Goal: Task Accomplishment & Management: Use online tool/utility

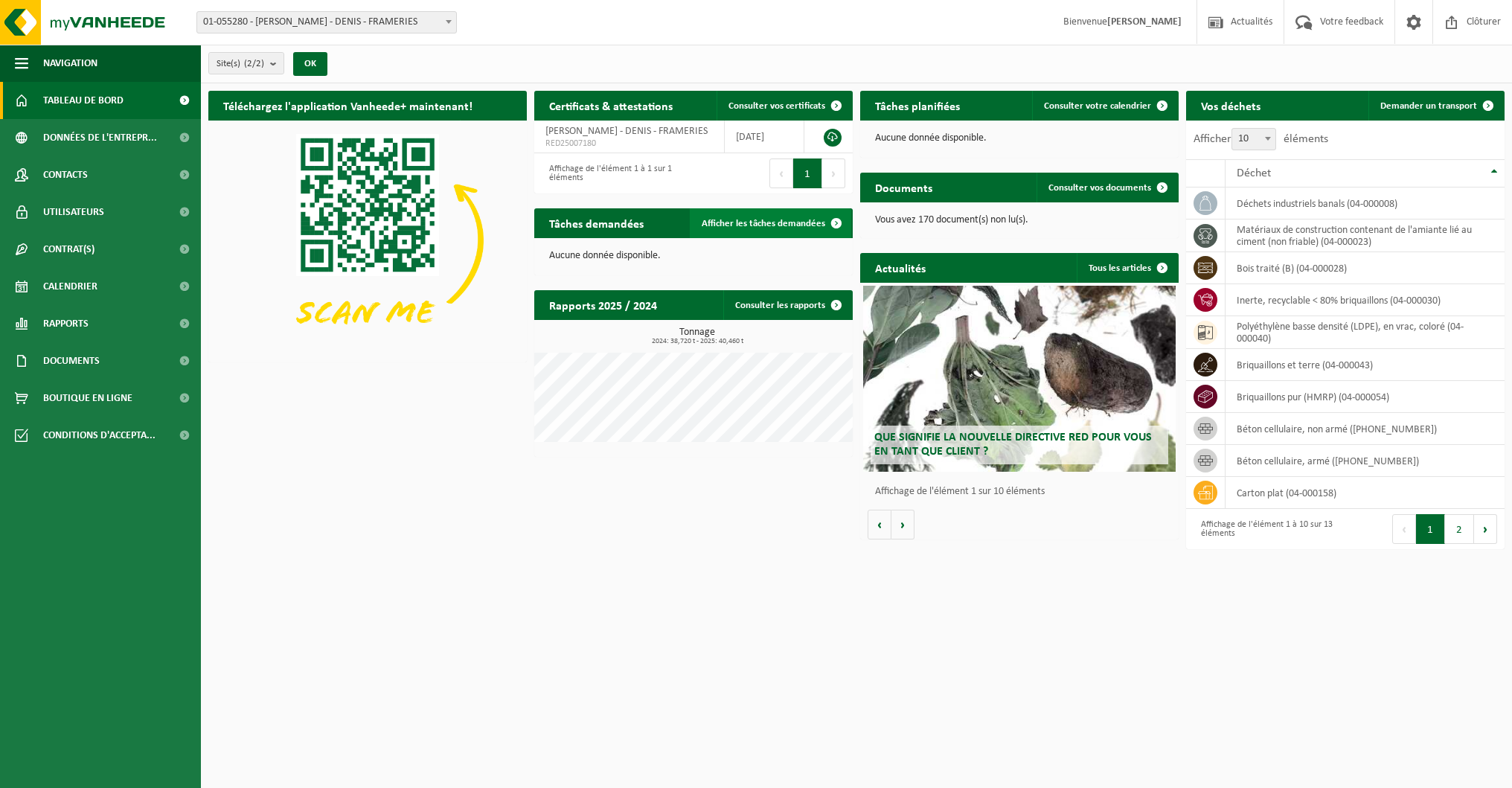
click at [832, 221] on span at bounding box center [836, 223] width 30 height 30
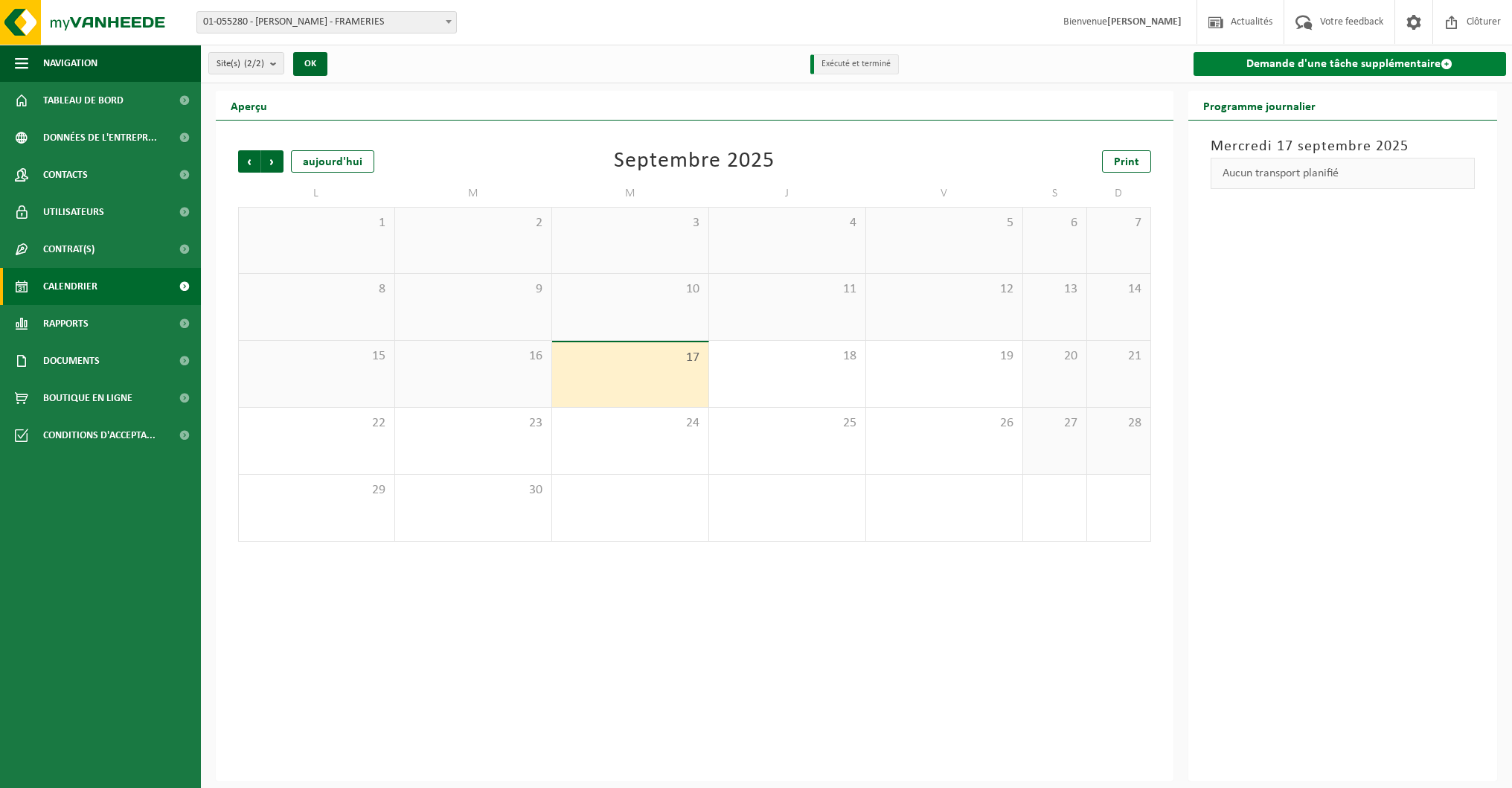
click at [1326, 64] on link "Demande d'une tâche supplémentaire" at bounding box center [1349, 65] width 313 height 24
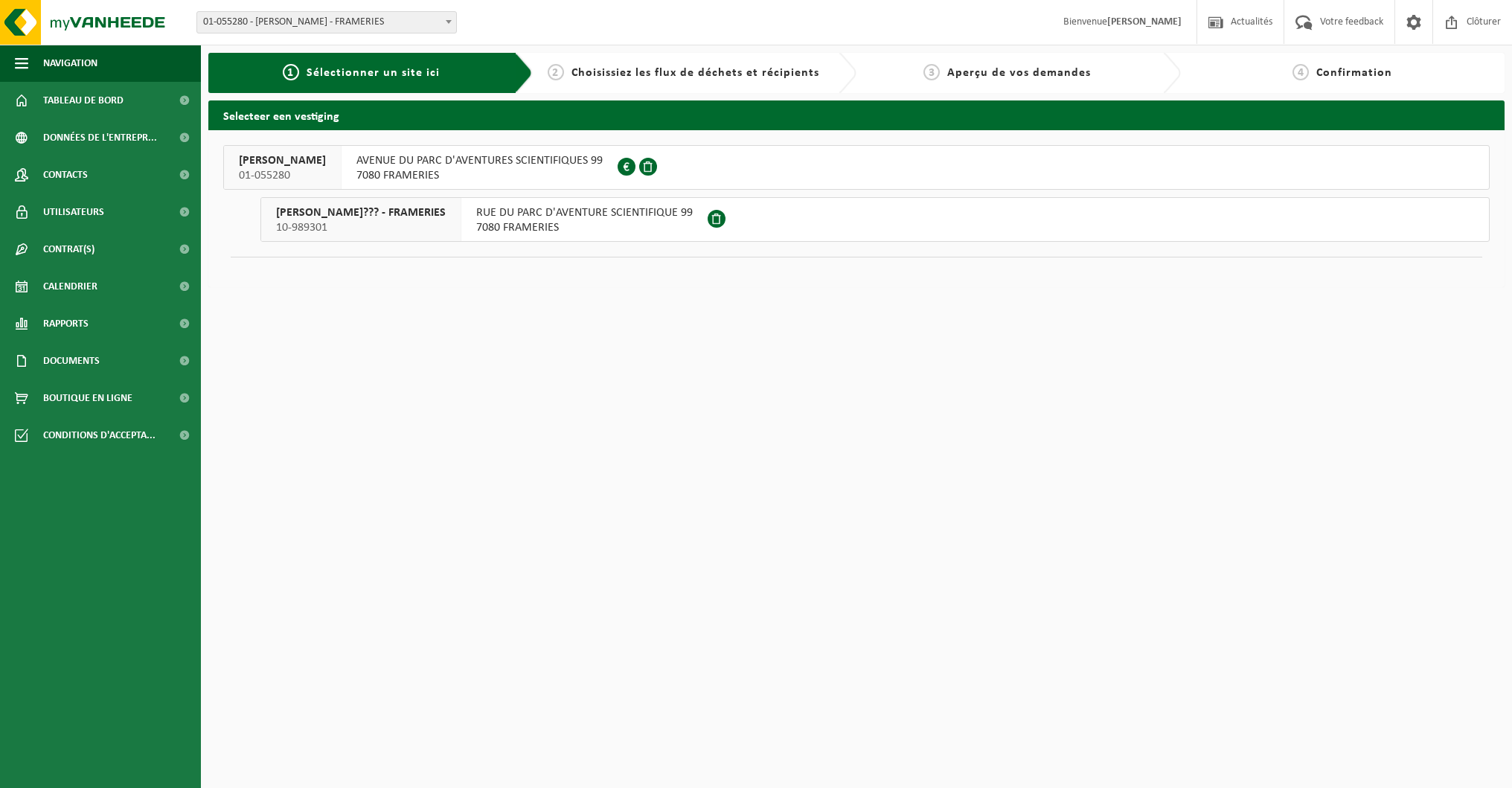
click at [502, 158] on span "AVENUE DU PARC D'AVENTURES SCIENTIFIQUES 99" at bounding box center [479, 160] width 246 height 15
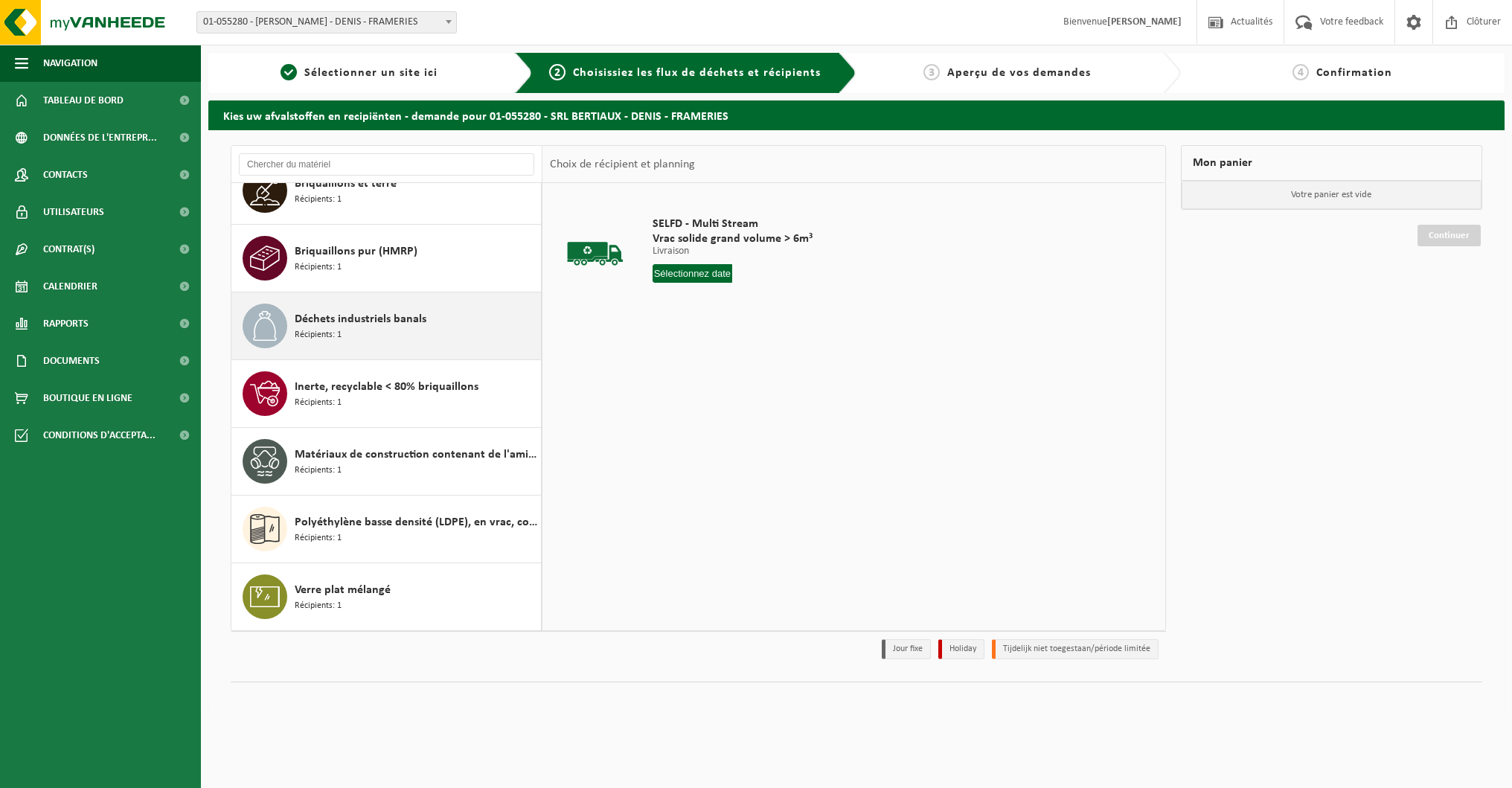
click at [361, 321] on span "Déchets industriels banals" at bounding box center [360, 319] width 132 height 18
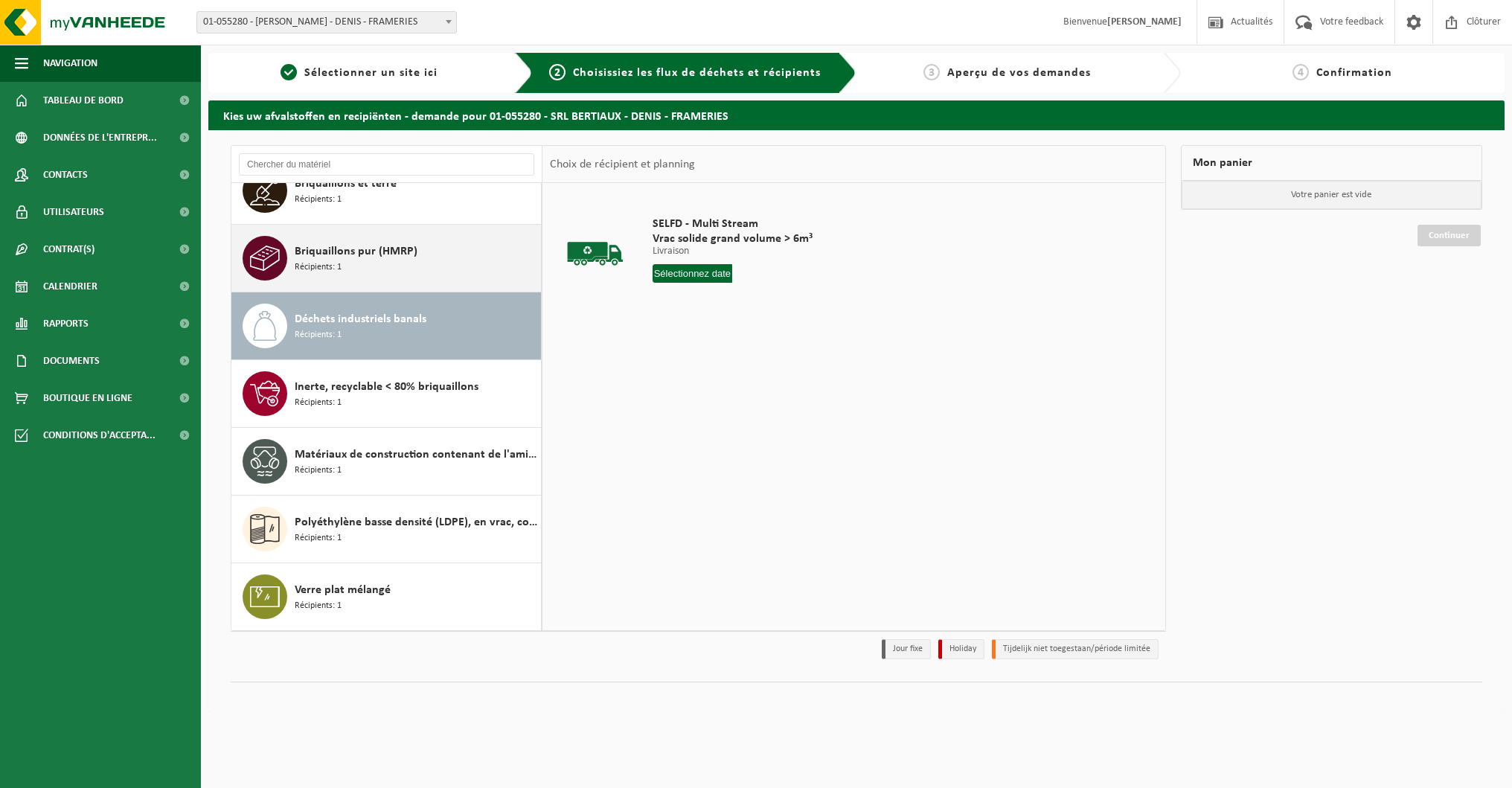
click at [362, 256] on span "Briquaillons pur (HMRP)" at bounding box center [356, 251] width 123 height 18
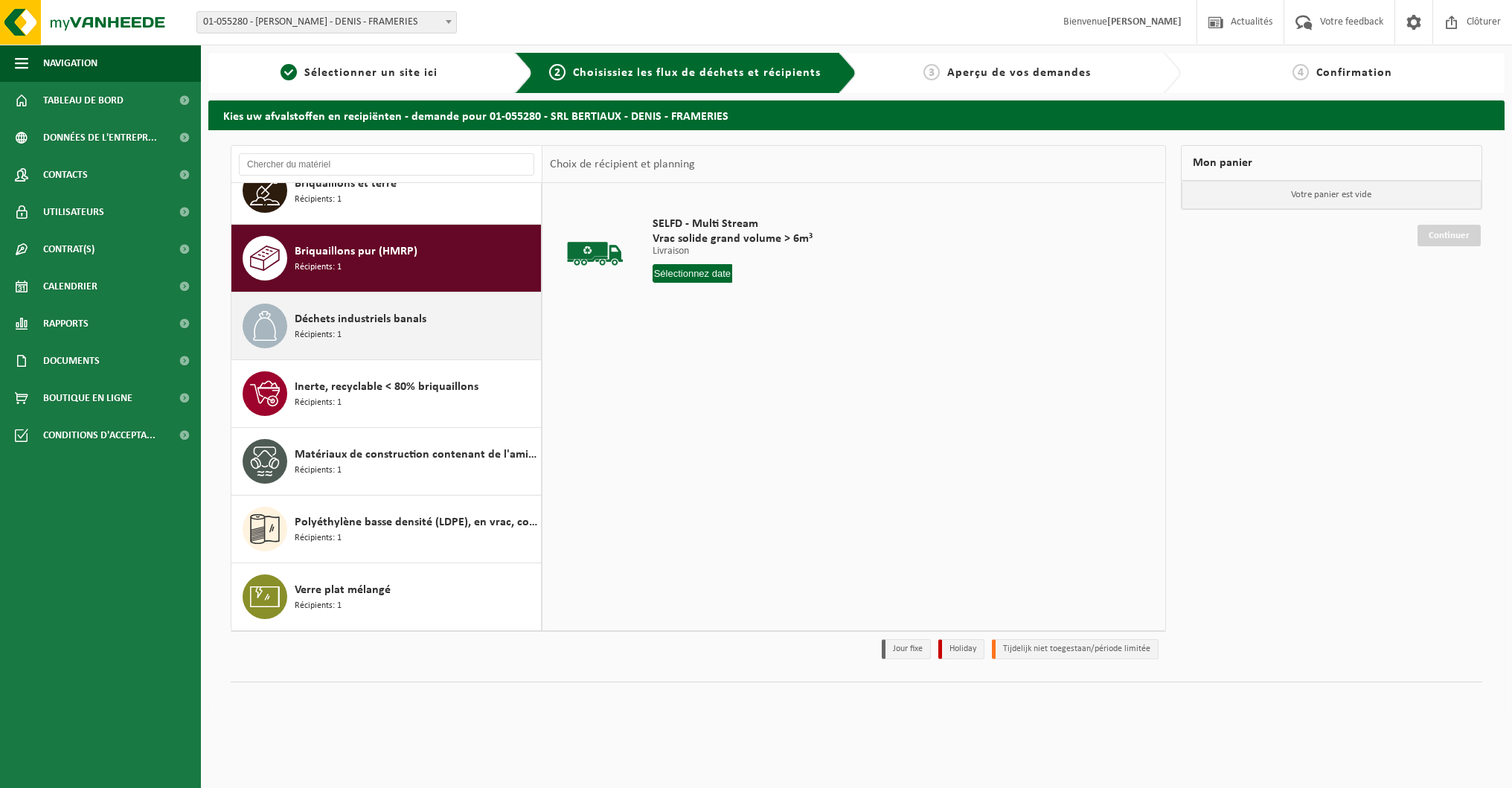
click at [366, 333] on div "Déchets industriels banals Récipients: 1" at bounding box center [416, 326] width 243 height 45
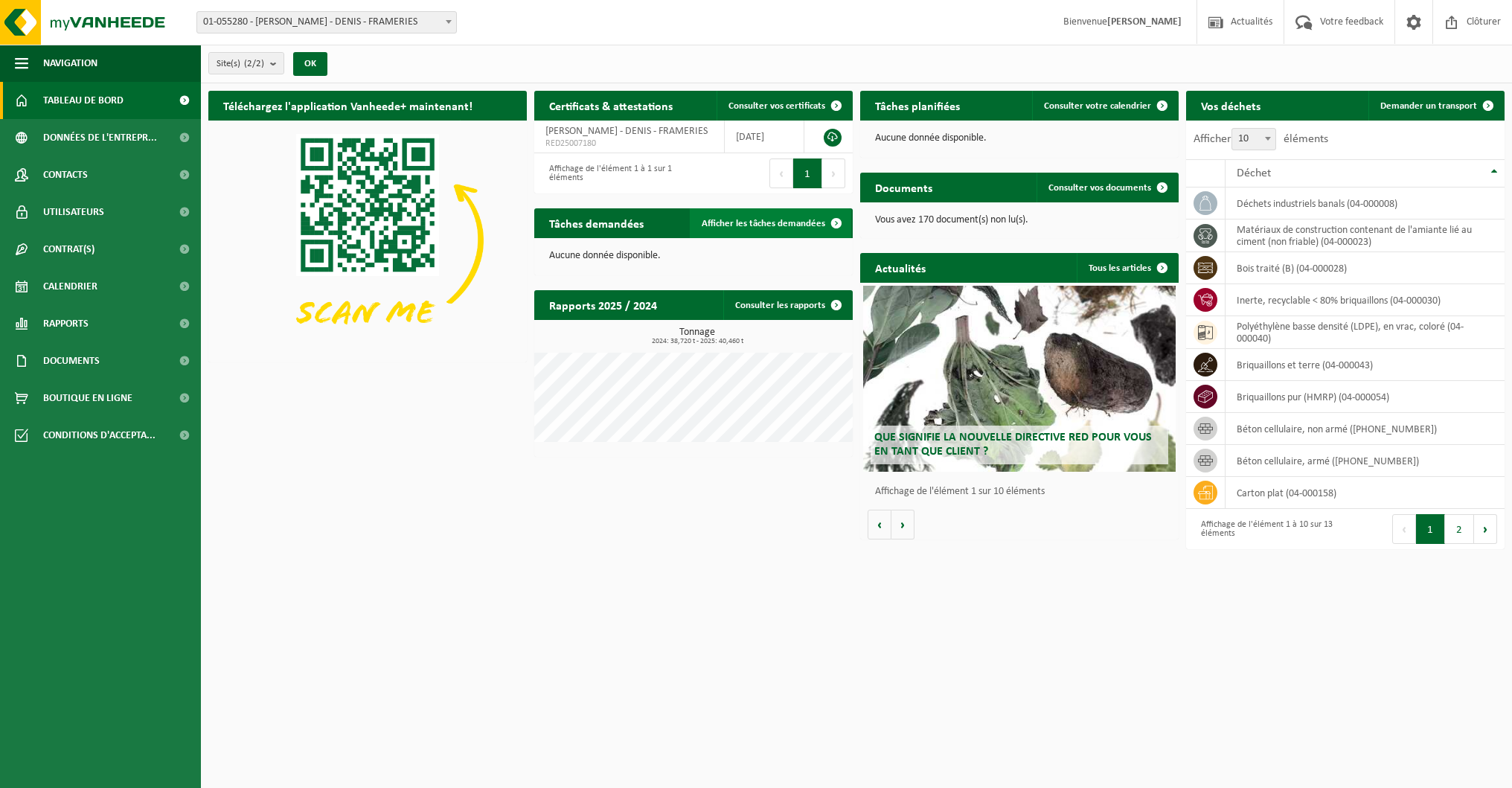
click at [784, 225] on span "Afficher les tâches demandées" at bounding box center [764, 223] width 124 height 9
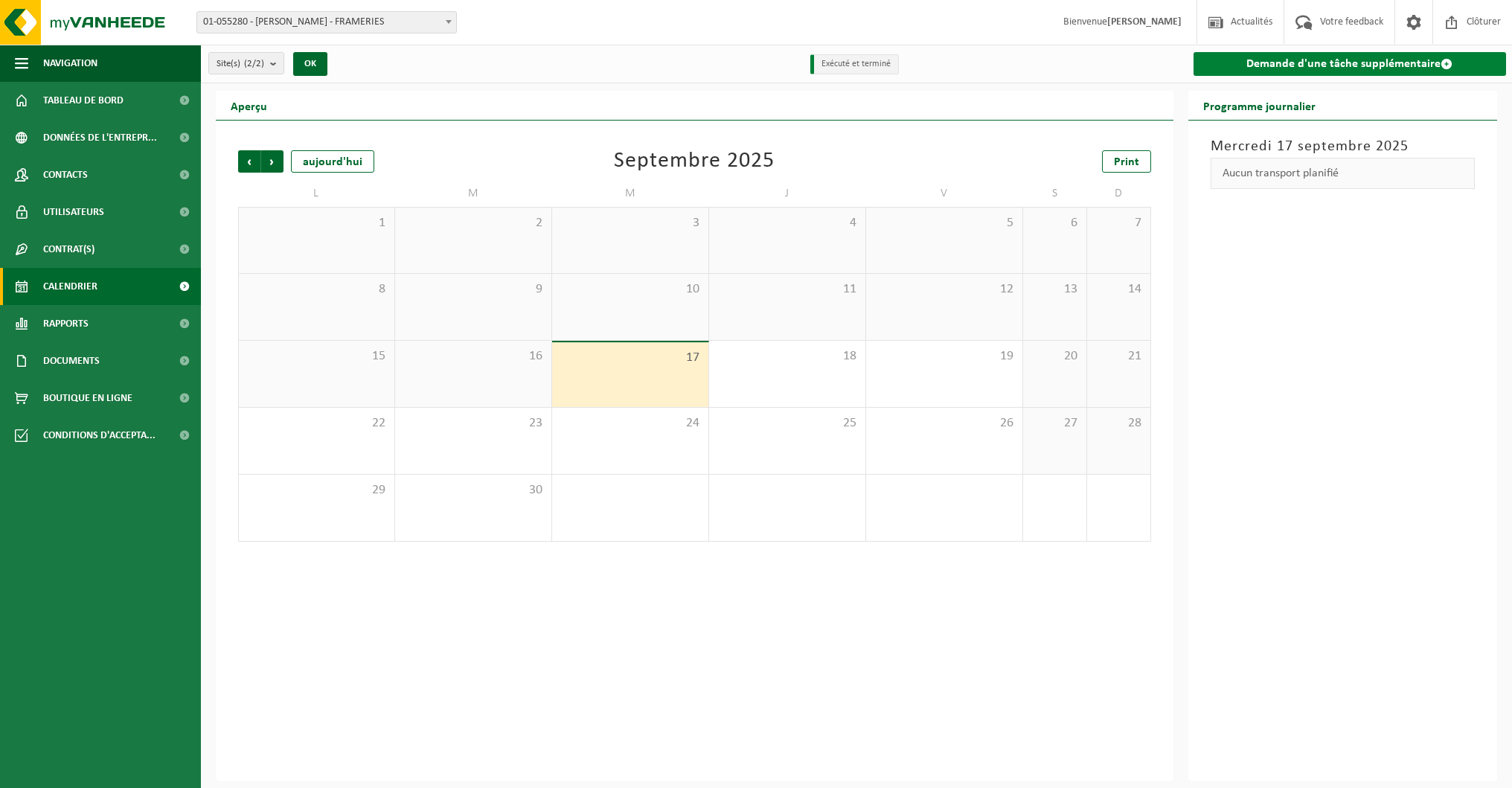
click at [1365, 64] on link "Demande d'une tâche supplémentaire" at bounding box center [1349, 65] width 313 height 24
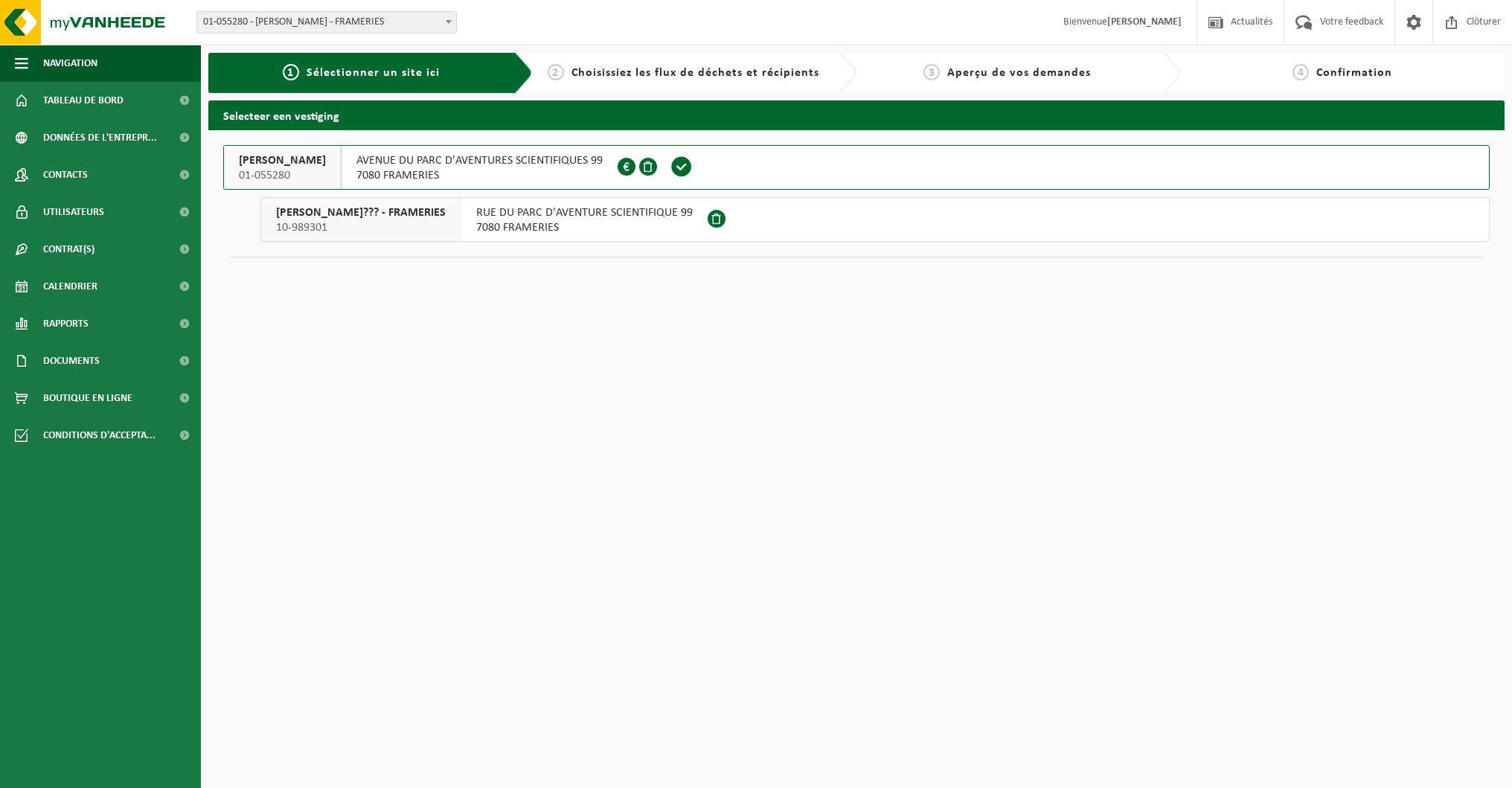
click at [550, 169] on span "7080 FRAMERIES" at bounding box center [479, 175] width 246 height 15
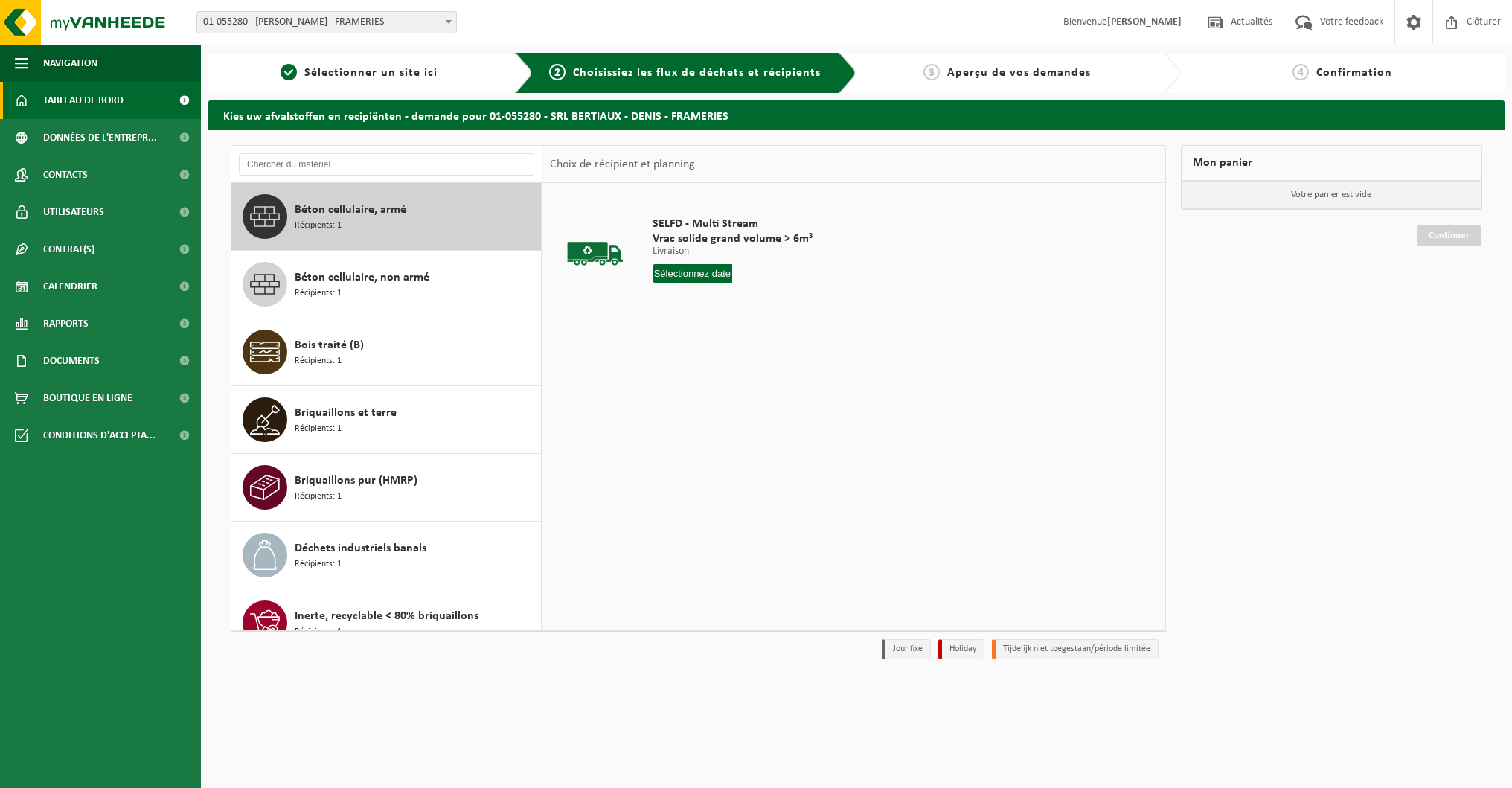
click at [95, 105] on span "Tableau de bord" at bounding box center [83, 100] width 80 height 37
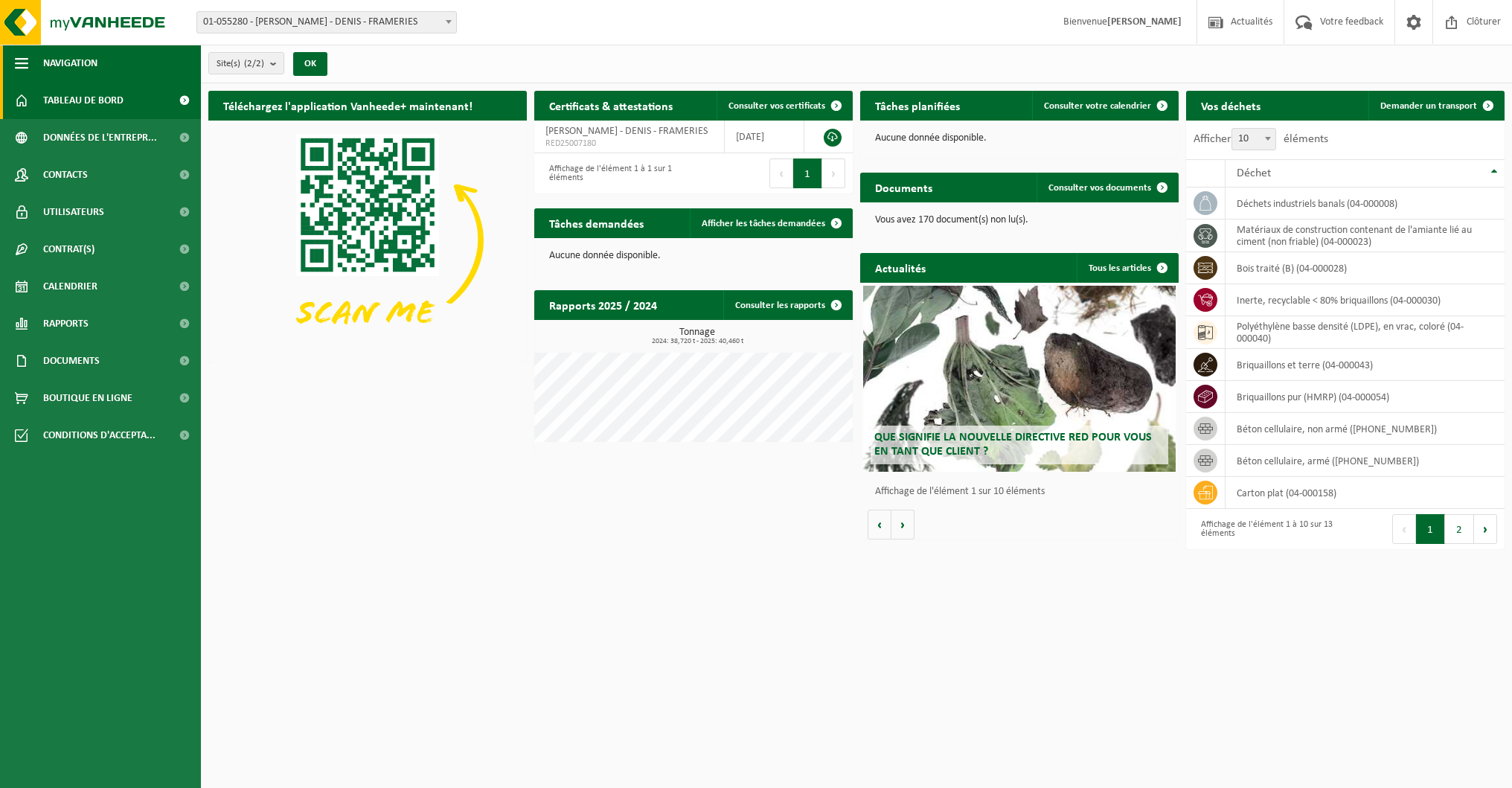
click at [24, 65] on span "button" at bounding box center [22, 63] width 14 height 37
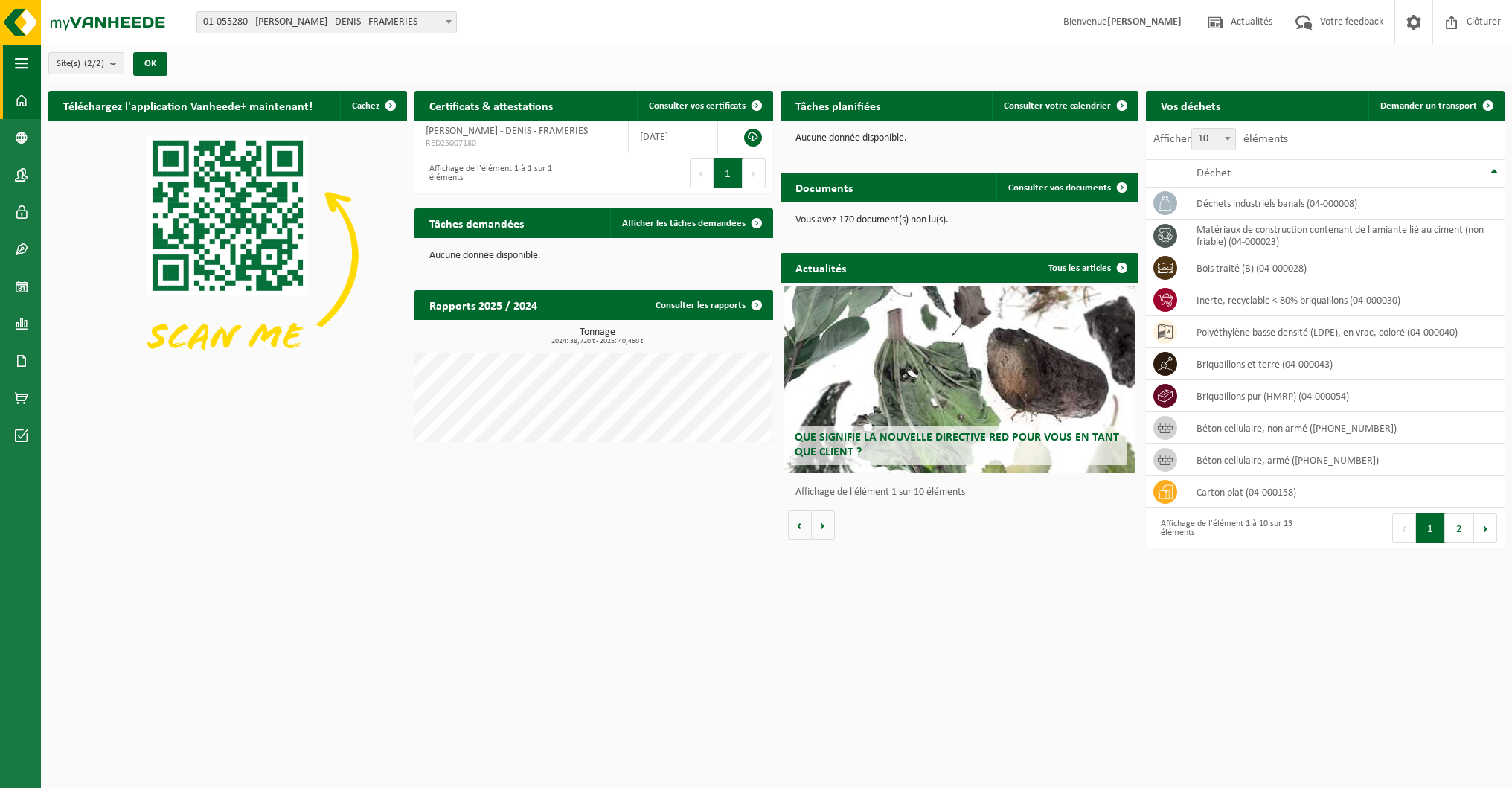
click at [24, 65] on span "button" at bounding box center [22, 63] width 14 height 37
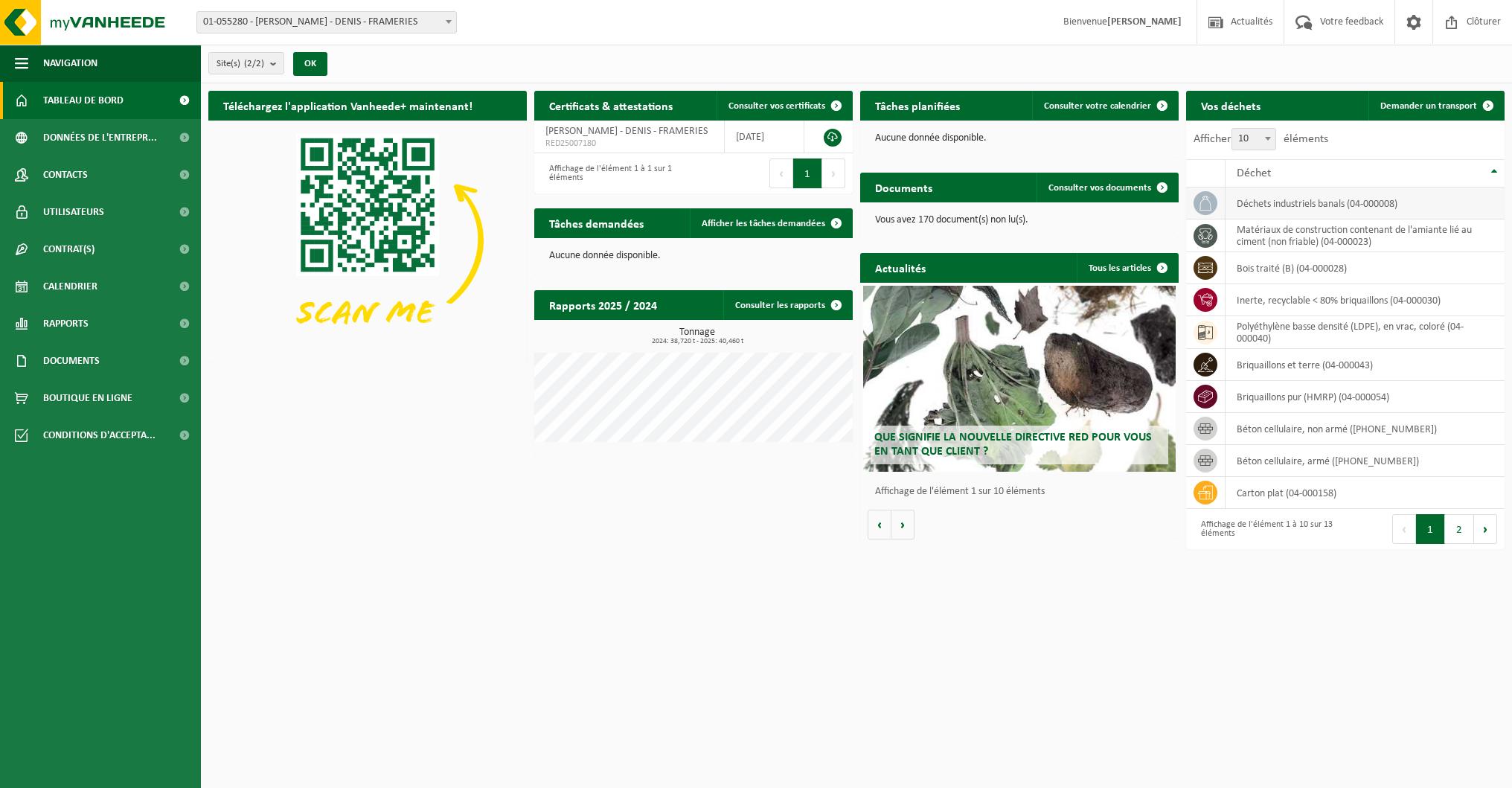
click at [1264, 206] on td "déchets industriels banals (04-000008)" at bounding box center [1365, 203] width 279 height 32
click at [1490, 105] on span at bounding box center [1488, 106] width 30 height 30
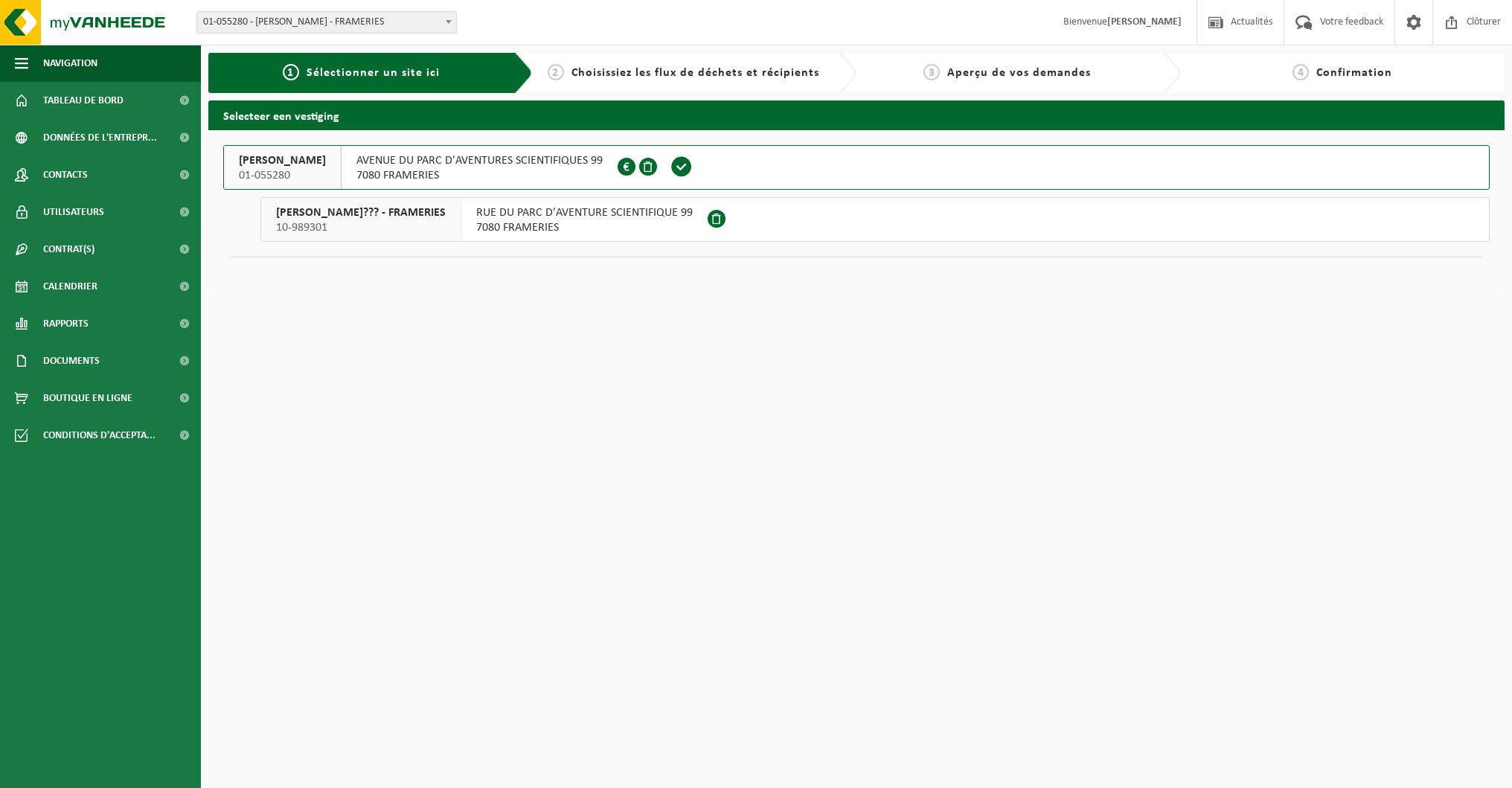
click at [448, 164] on span "AVENUE DU PARC D'AVENTURES SCIENTIFIQUES 99" at bounding box center [479, 160] width 246 height 15
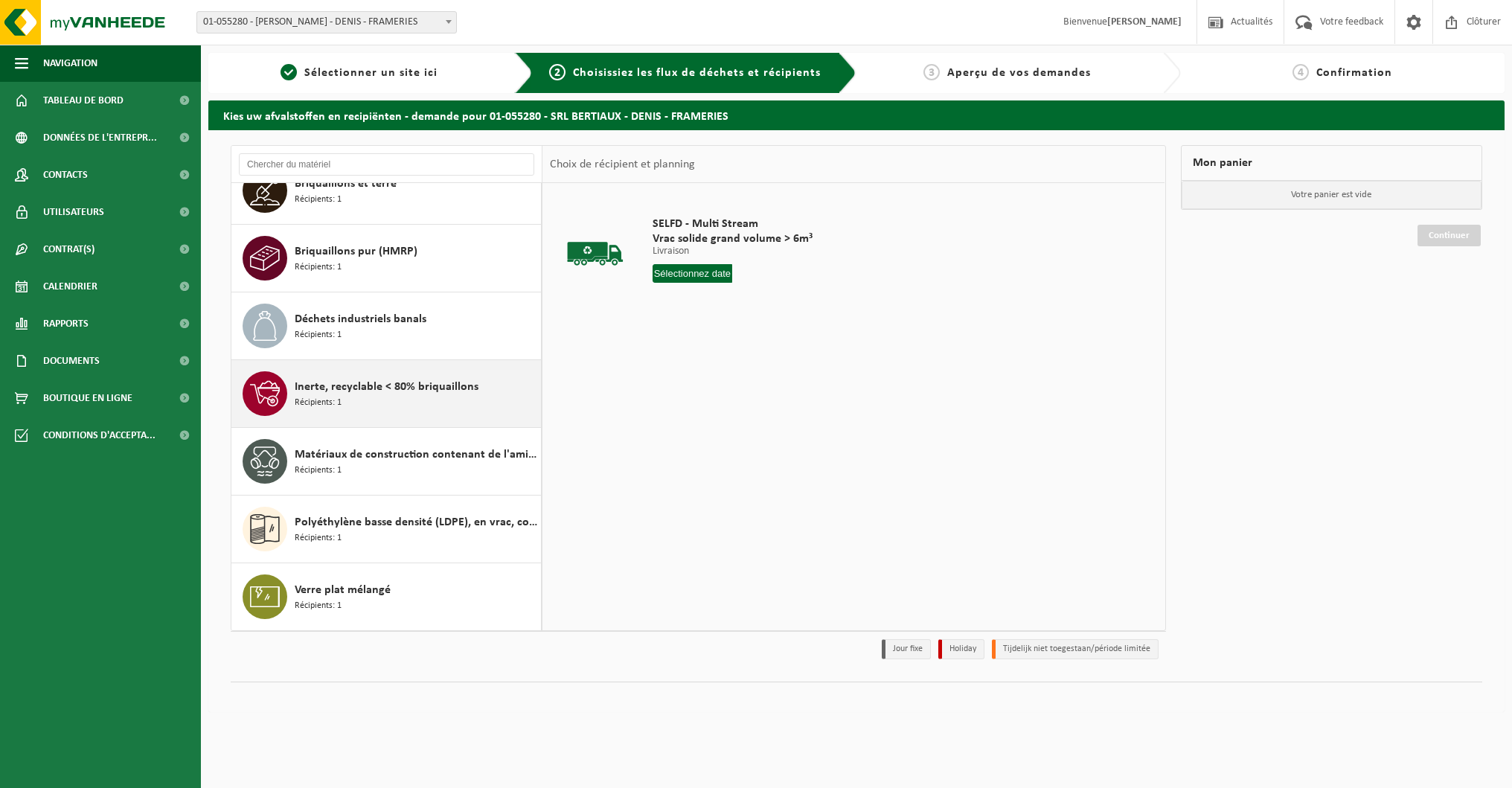
scroll to position [229, 0]
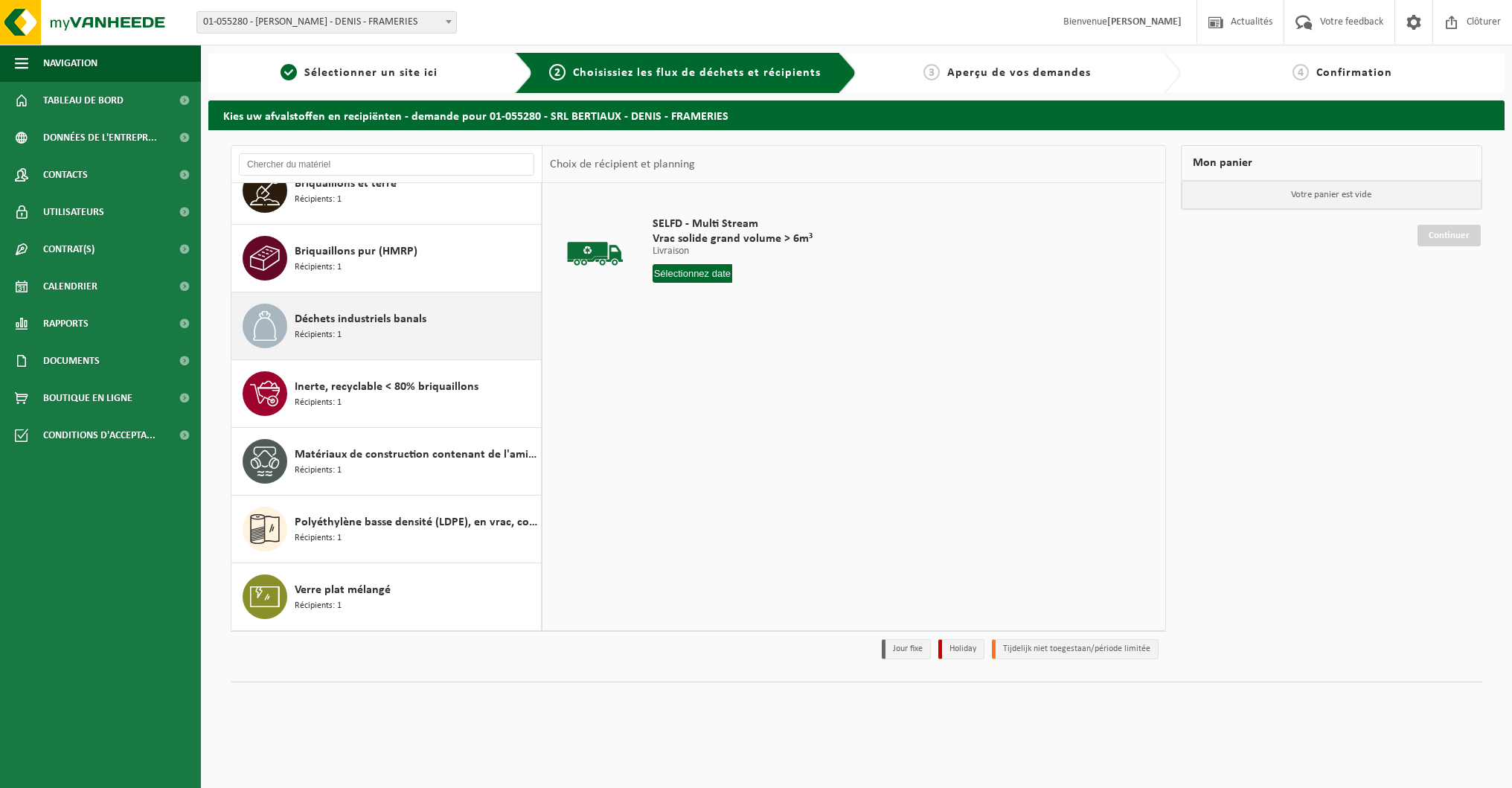
click at [347, 327] on span "Déchets industriels banals" at bounding box center [360, 319] width 132 height 18
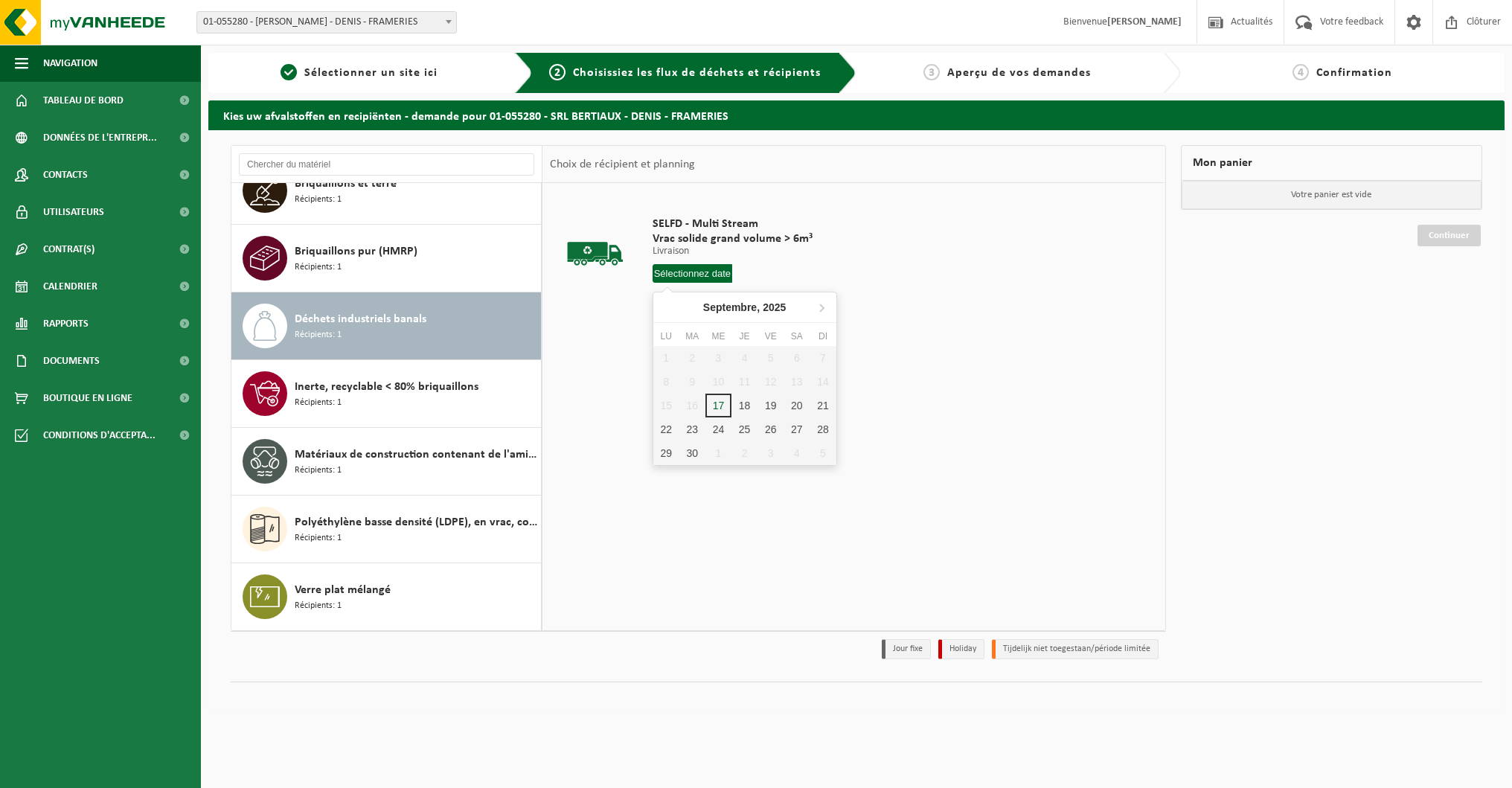
click at [698, 277] on input "text" at bounding box center [692, 274] width 80 height 19
click at [722, 403] on div "17" at bounding box center [718, 406] width 26 height 24
type input "à partir de 2025-09-17"
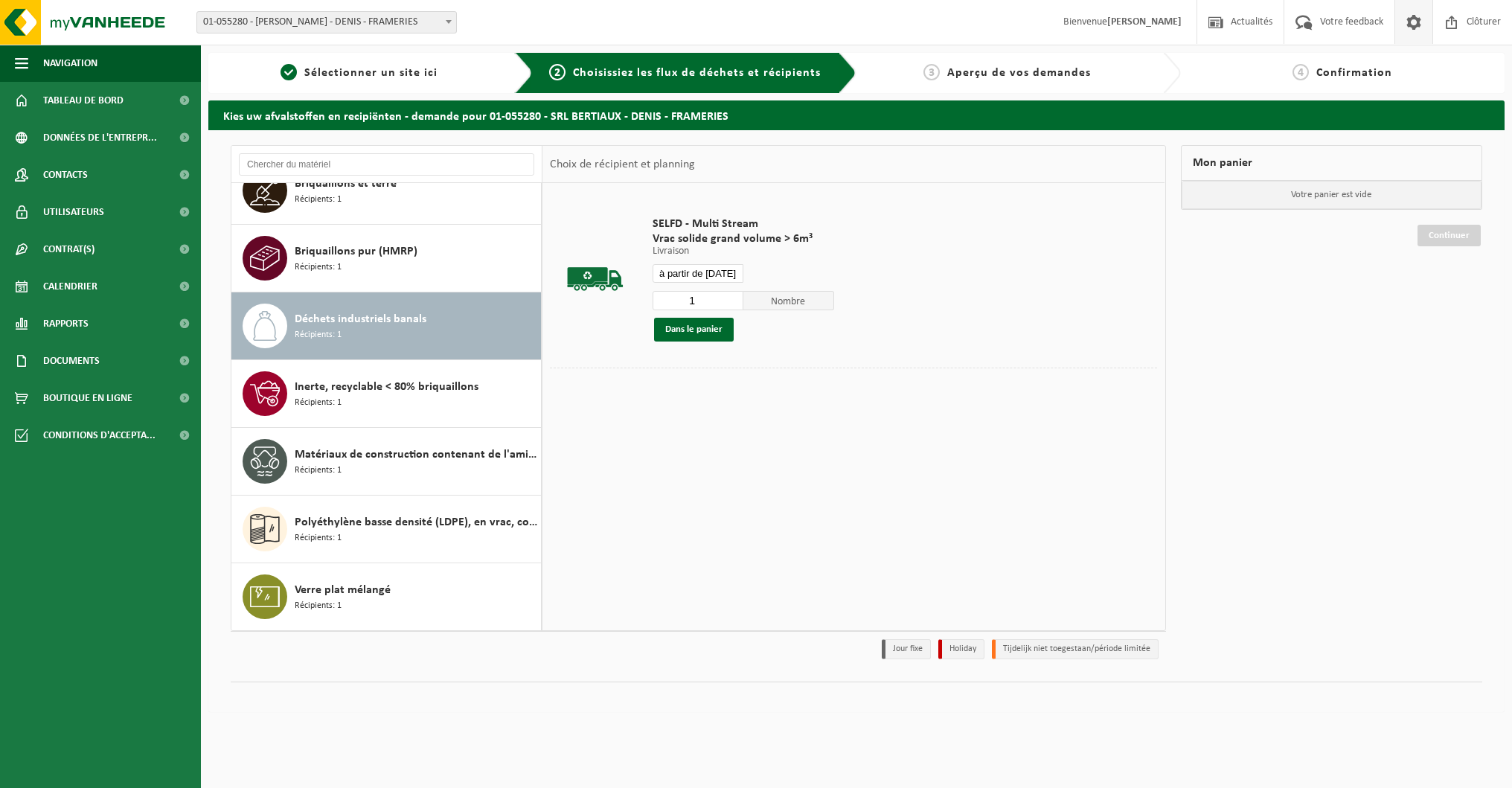
scroll to position [0, 0]
click at [1411, 21] on span at bounding box center [1413, 22] width 22 height 44
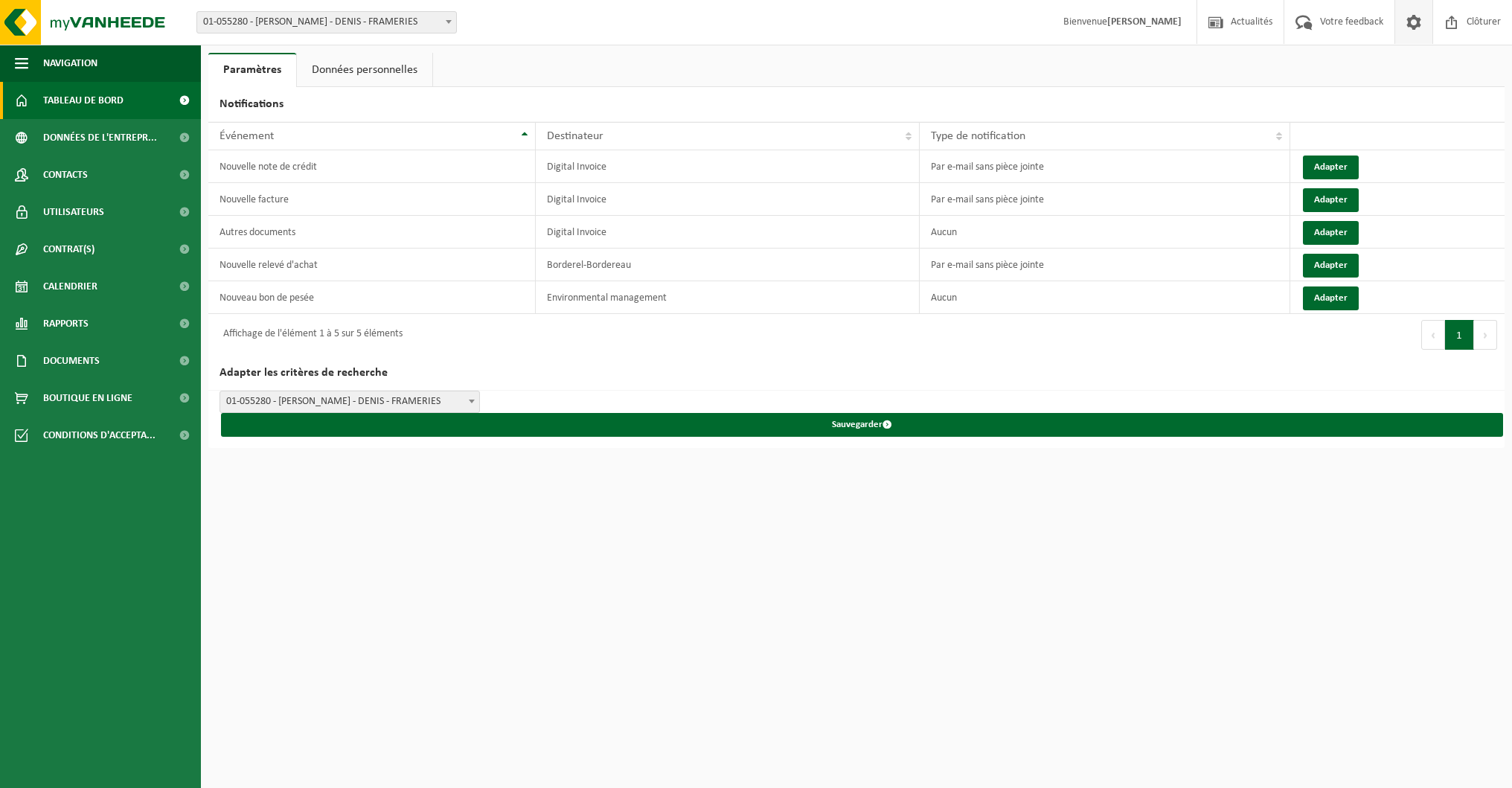
click at [121, 98] on span "Tableau de bord" at bounding box center [83, 100] width 80 height 37
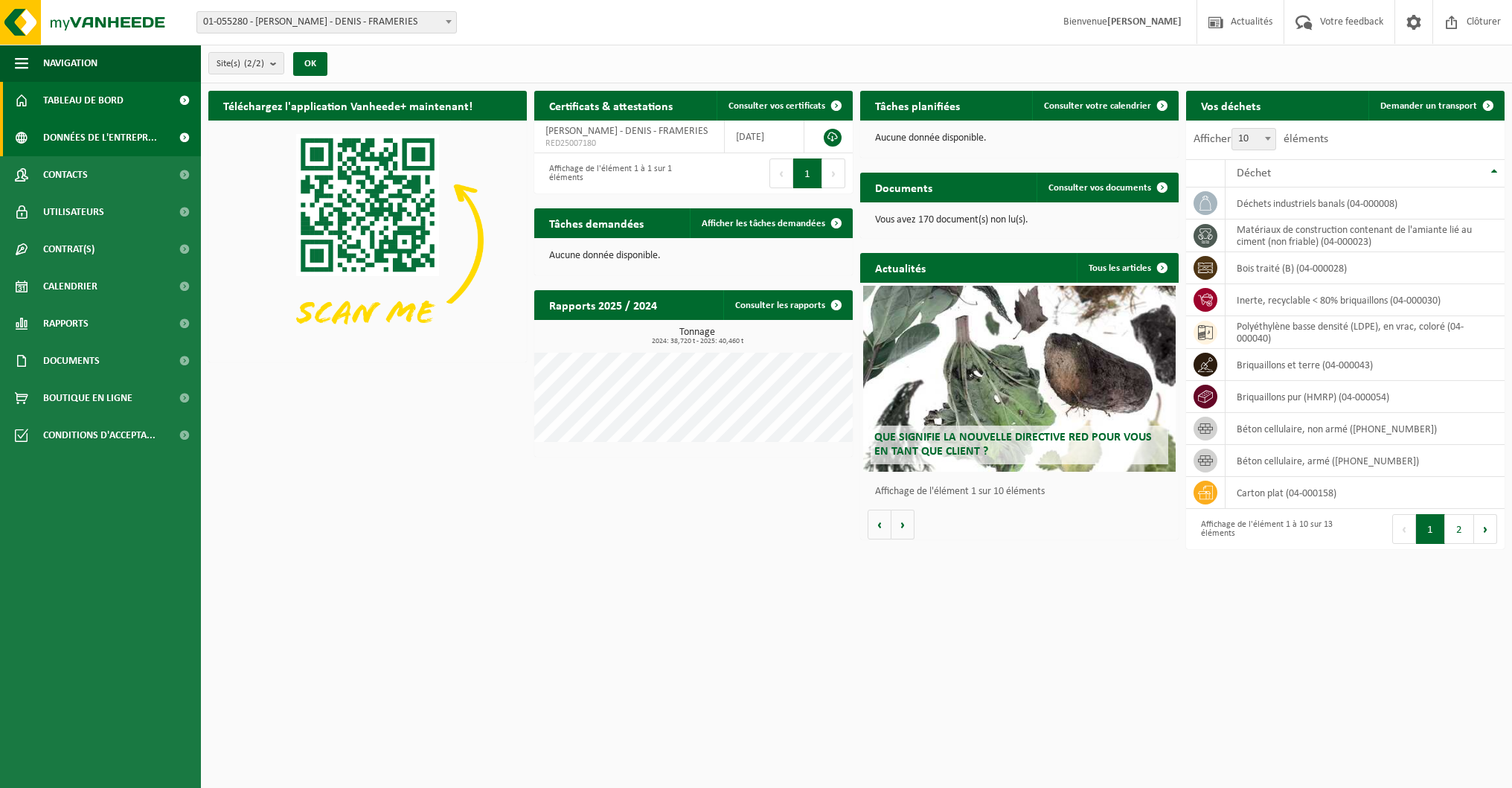
click at [116, 130] on span "Données de l'entrepr..." at bounding box center [100, 137] width 114 height 37
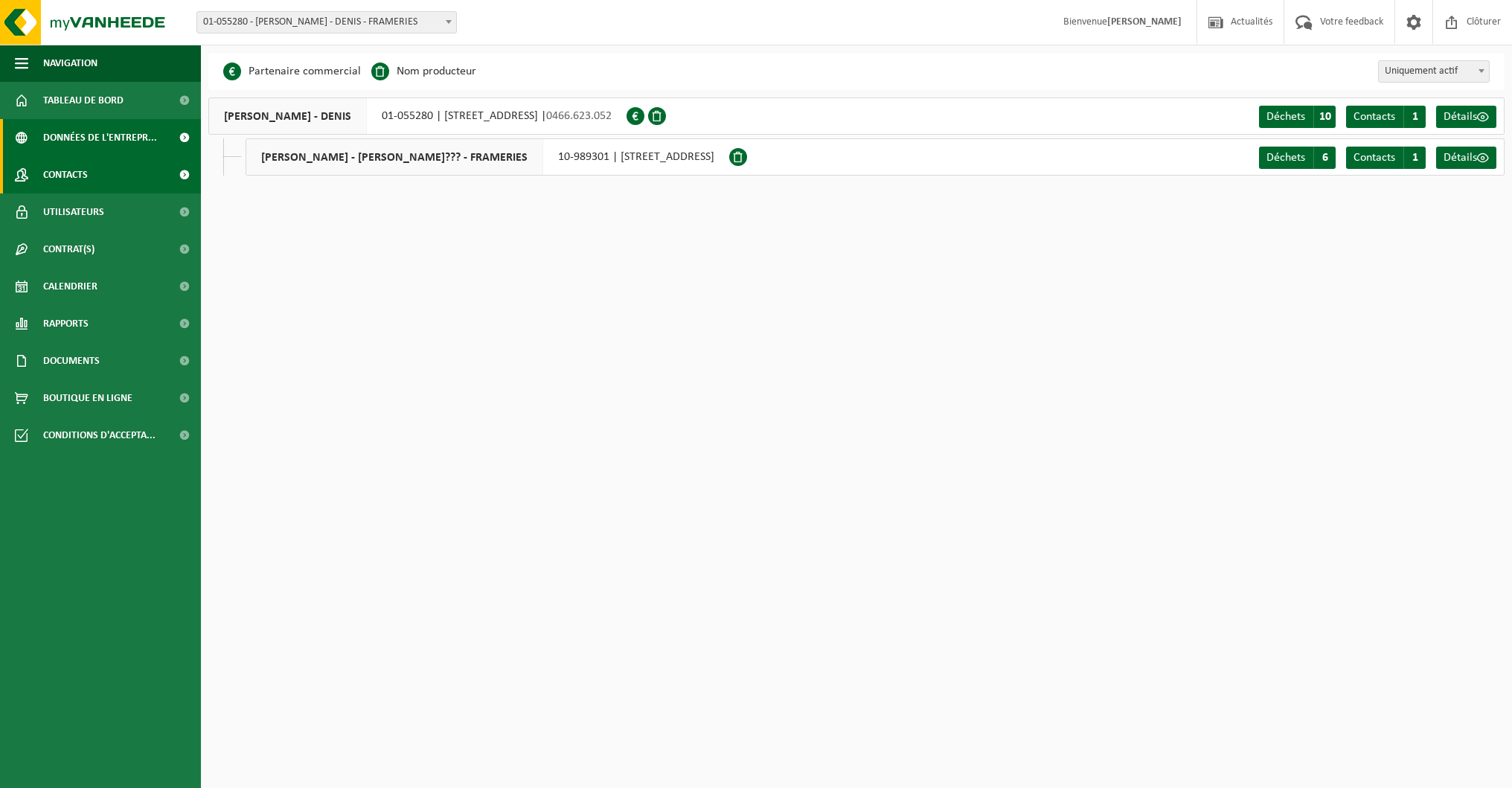
click at [82, 174] on span "Contacts" at bounding box center [65, 175] width 45 height 37
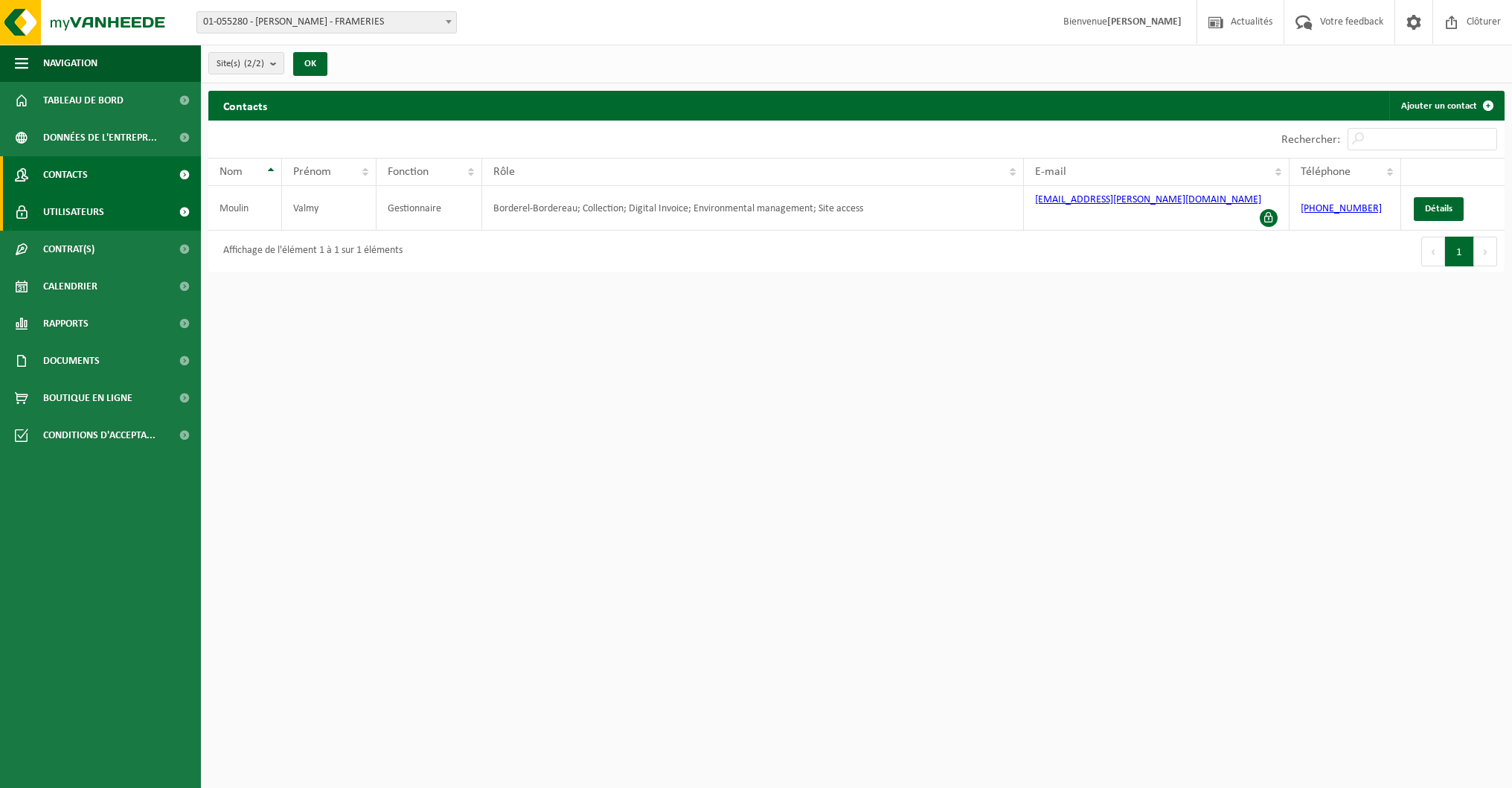
click at [103, 210] on span "Utilisateurs" at bounding box center [73, 212] width 61 height 37
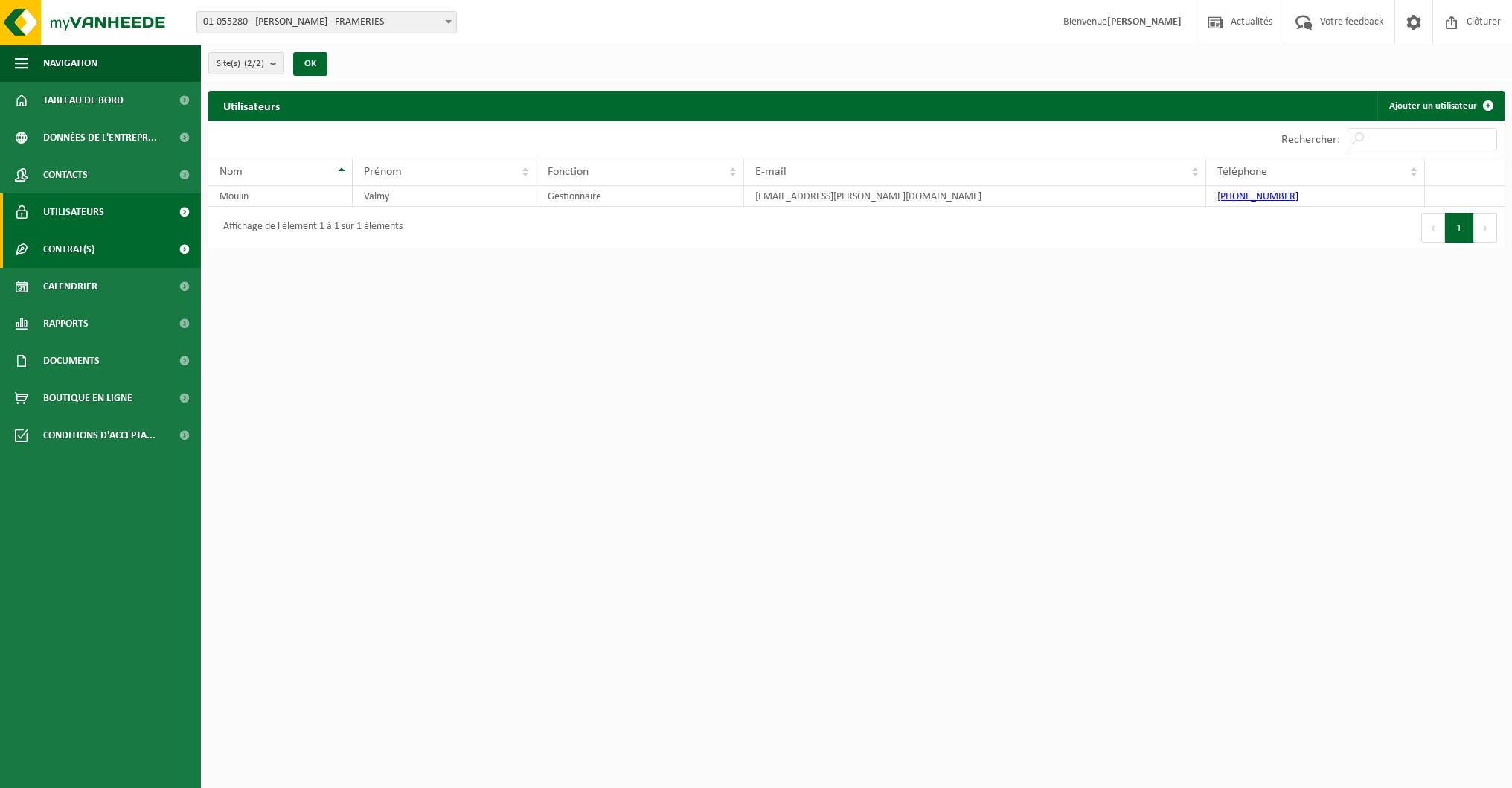
click at [120, 243] on link "Contrat(s)" at bounding box center [101, 249] width 201 height 37
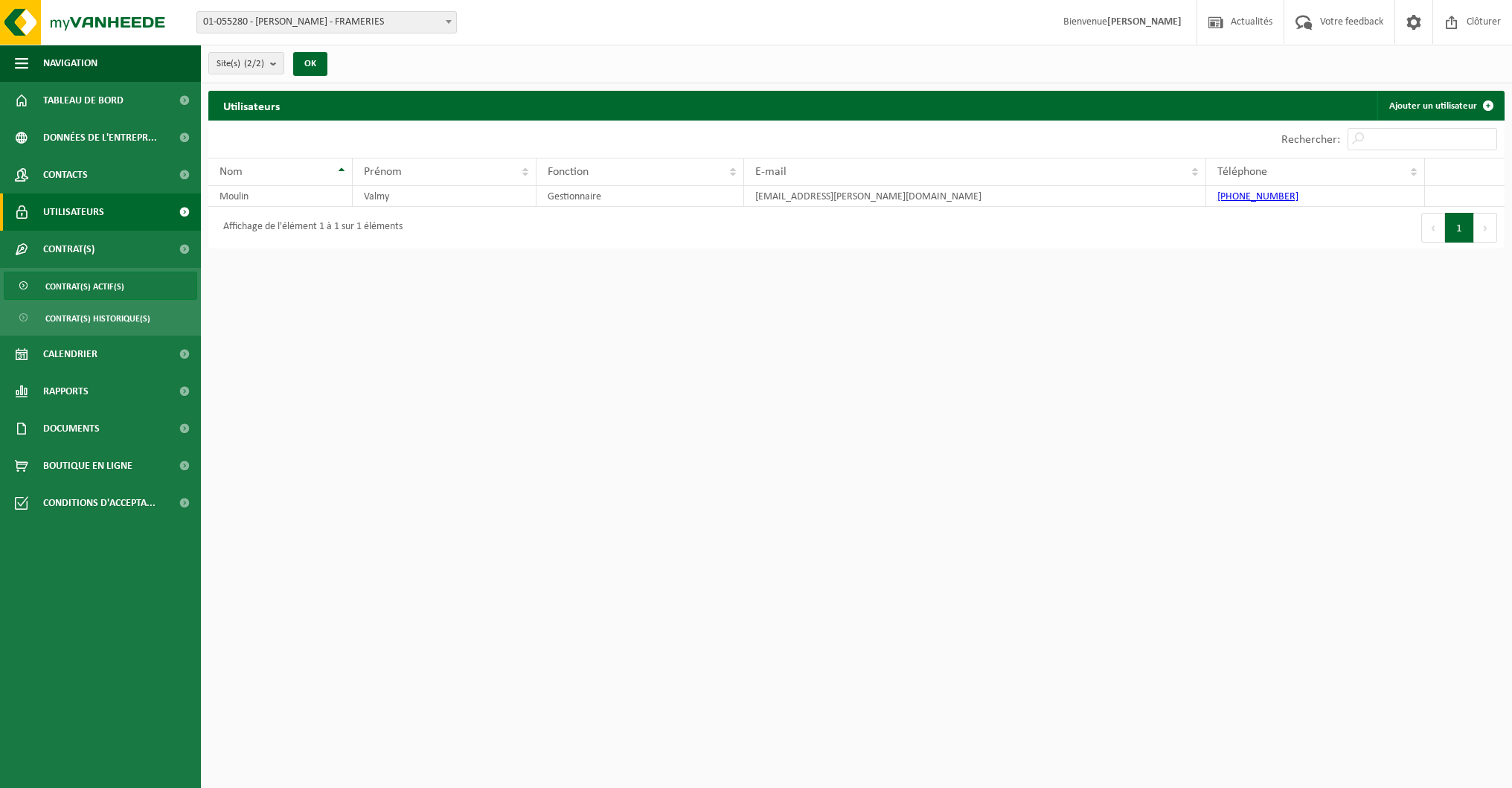
click at [104, 291] on span "Contrat(s) actif(s)" at bounding box center [85, 286] width 79 height 28
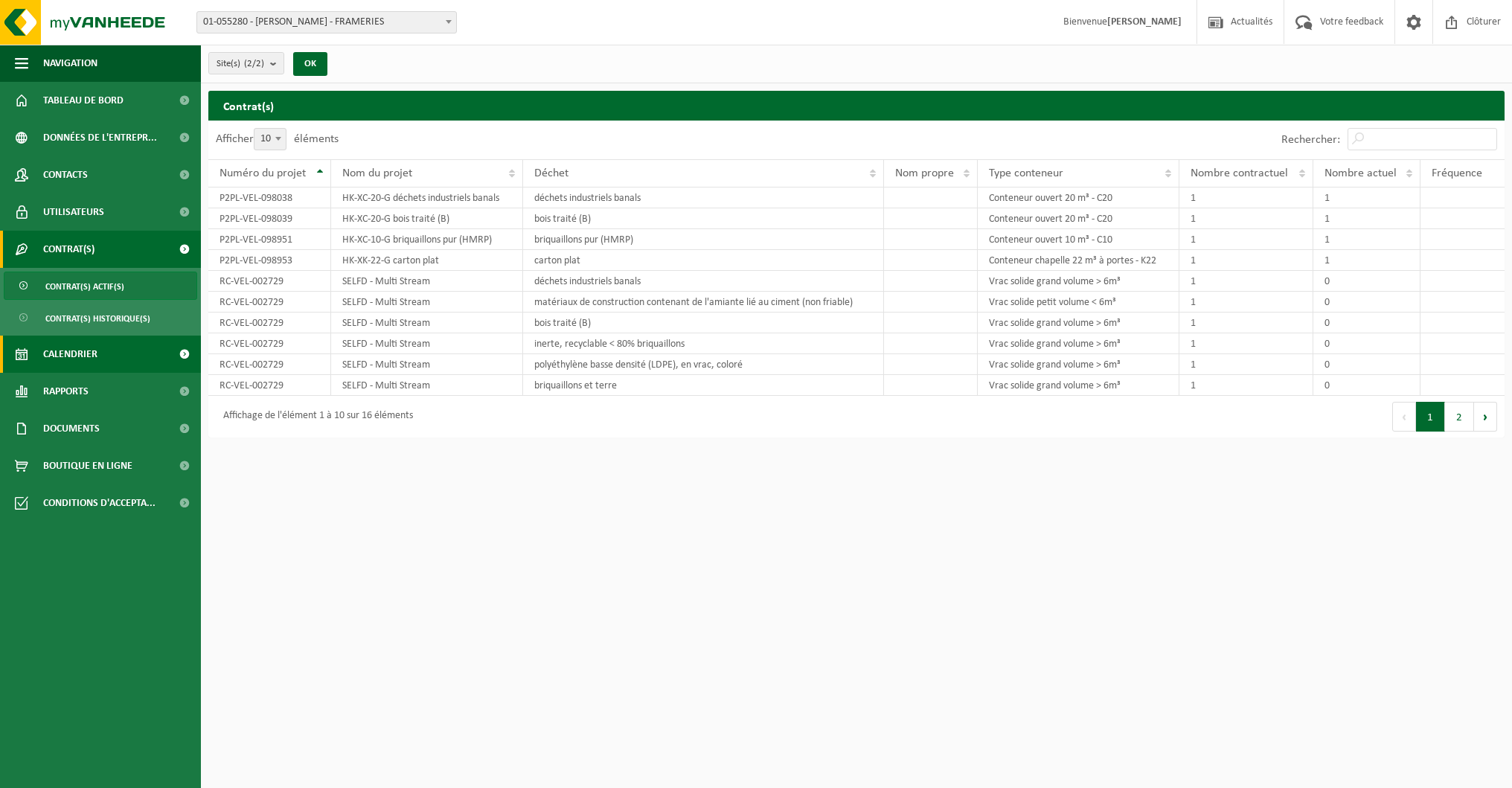
click at [123, 355] on link "Calendrier" at bounding box center [101, 354] width 201 height 37
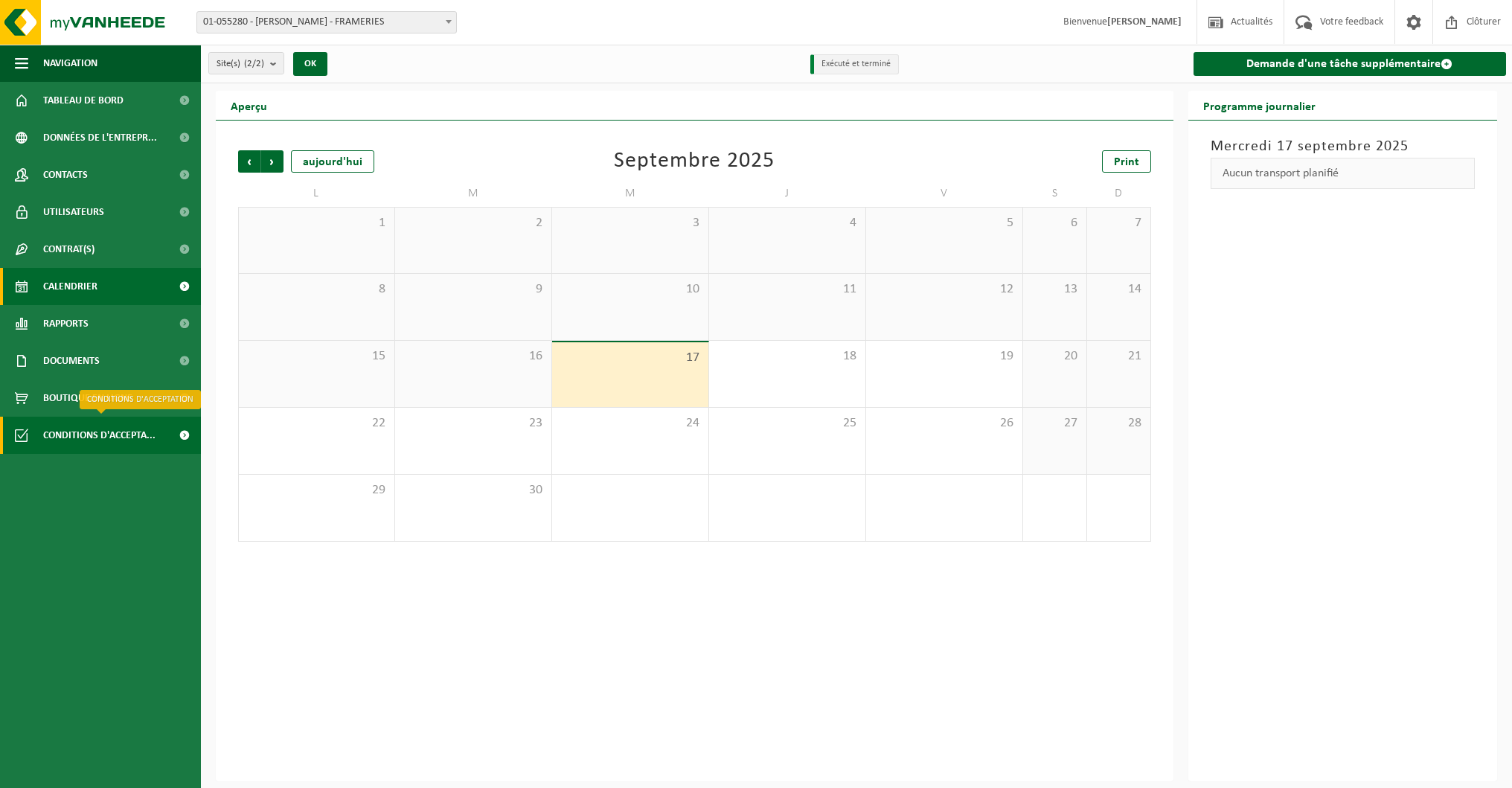
click at [138, 435] on span "Conditions d'accepta..." at bounding box center [99, 434] width 113 height 37
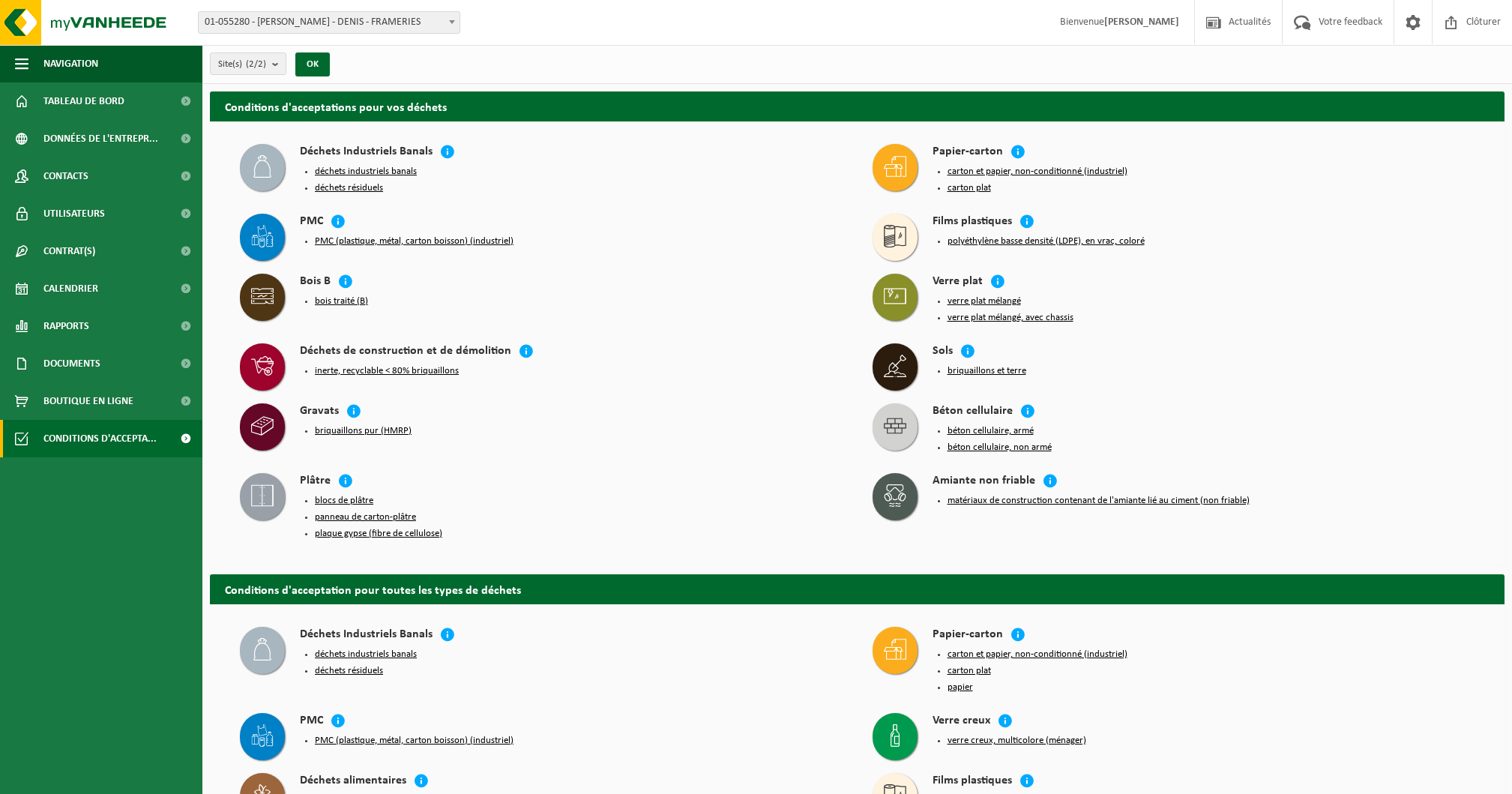
click at [432, 236] on button "PMC (plastique, métal, carton boisson) (industriel)" at bounding box center [413, 242] width 198 height 12
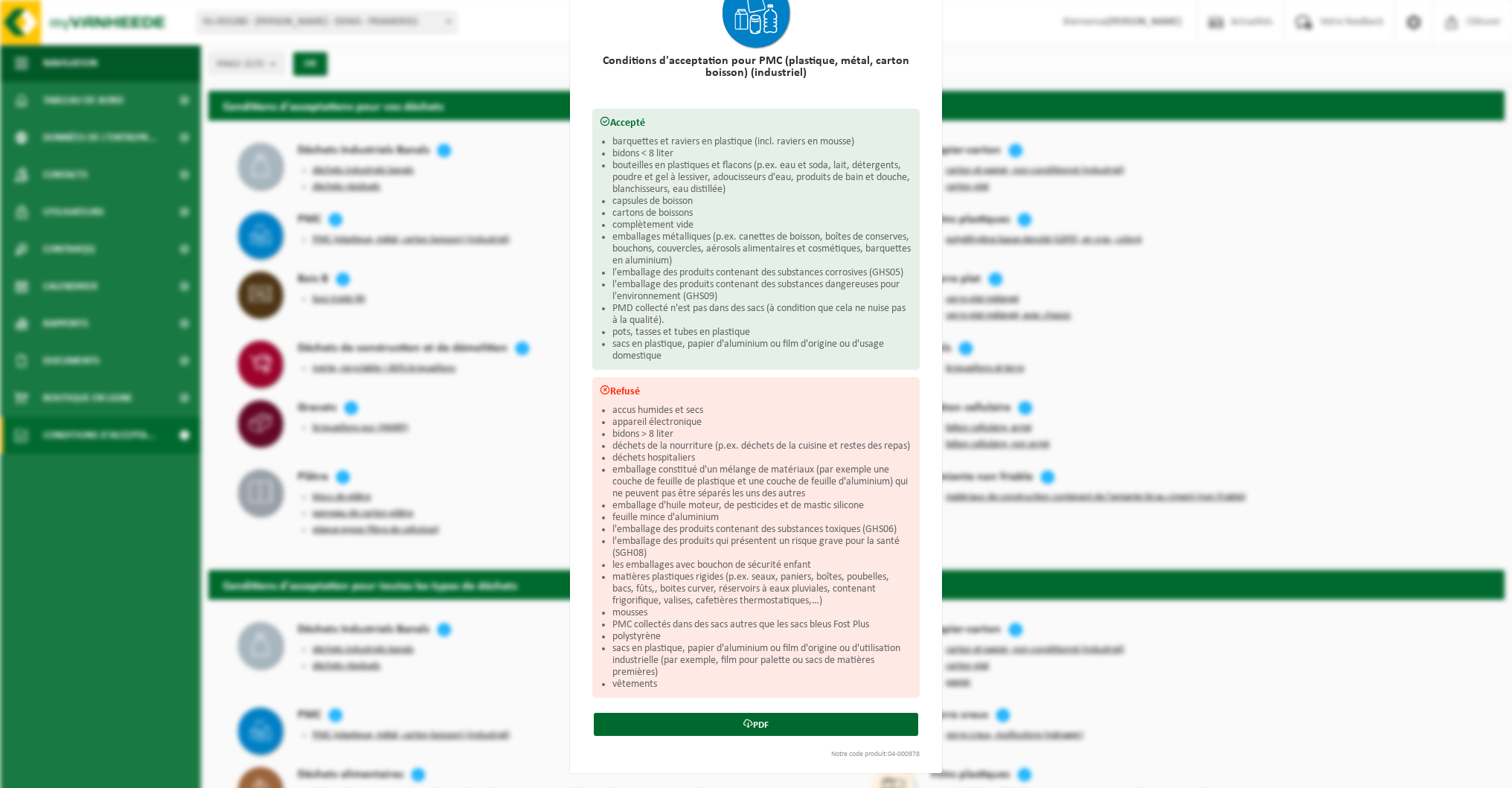
scroll to position [101, 0]
click at [498, 452] on div "PMC (plastique, métal, carton boisson) (industriel) Fermer Conditions d'accepta…" at bounding box center [756, 394] width 1512 height 788
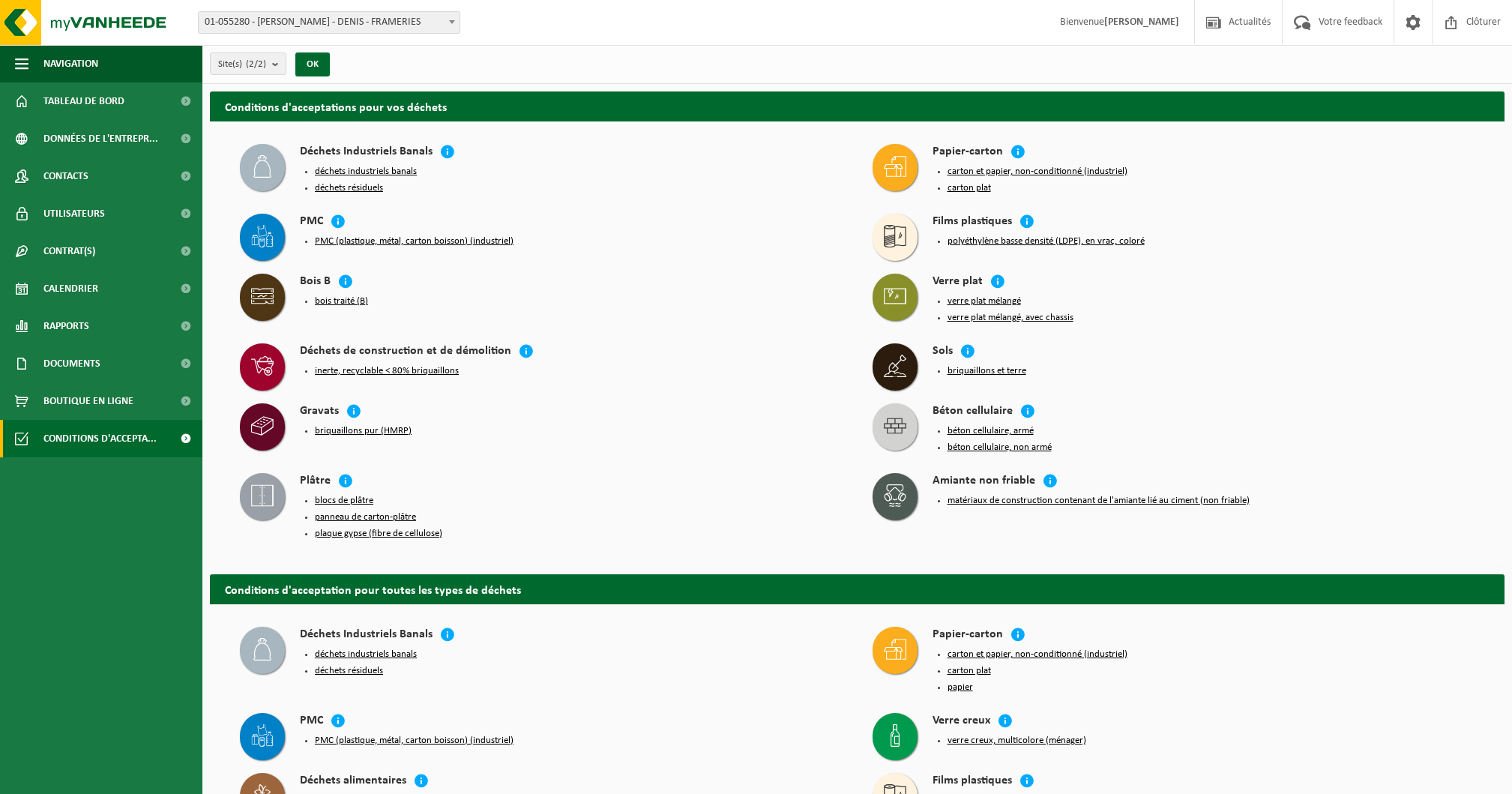
click at [376, 170] on button "déchets industriels banals" at bounding box center [366, 172] width 102 height 12
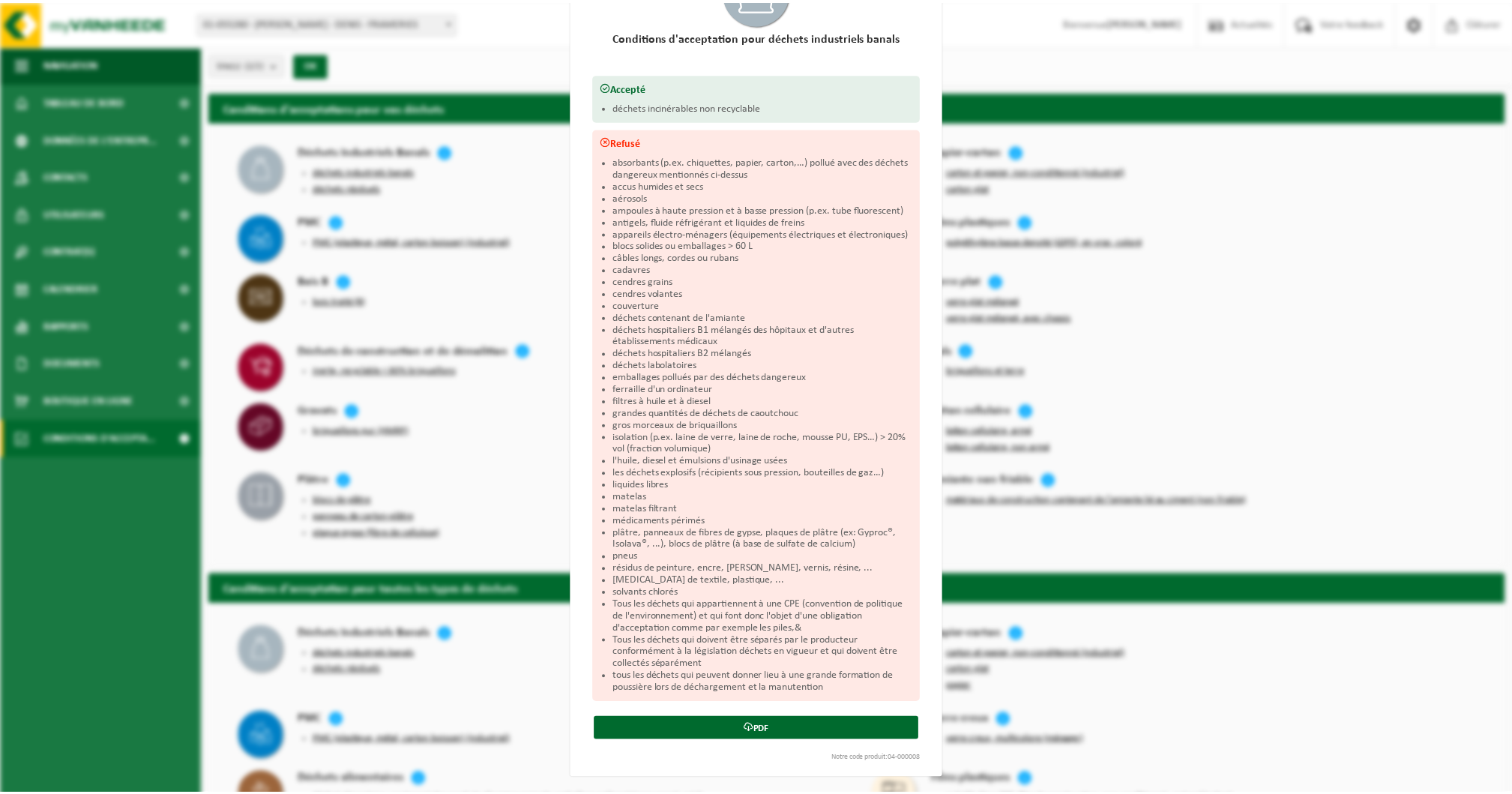
scroll to position [125, 0]
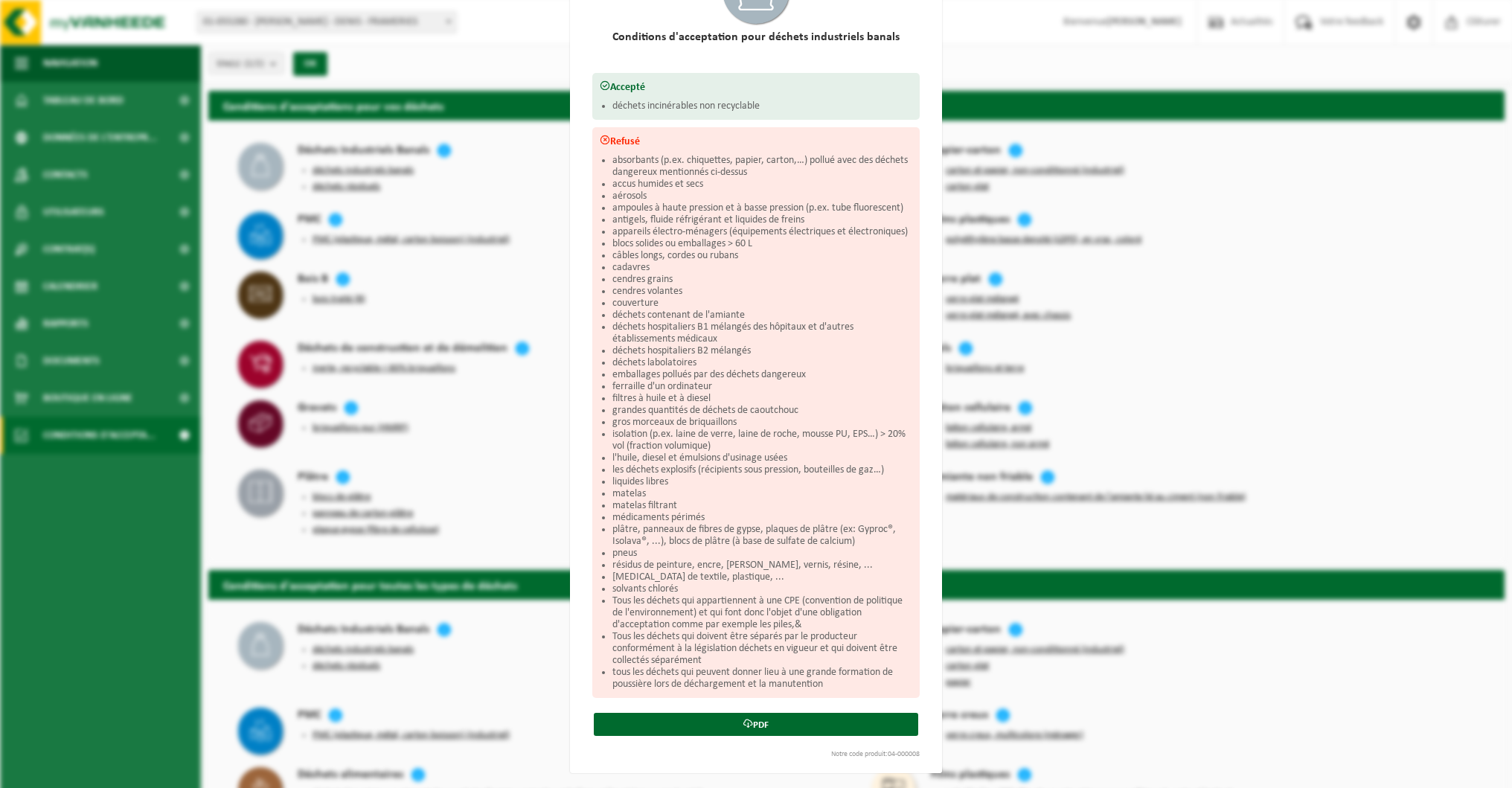
click at [514, 180] on div "Déchets industriels banals Fermer Conditions d'acceptation pour déchets industr…" at bounding box center [756, 394] width 1512 height 788
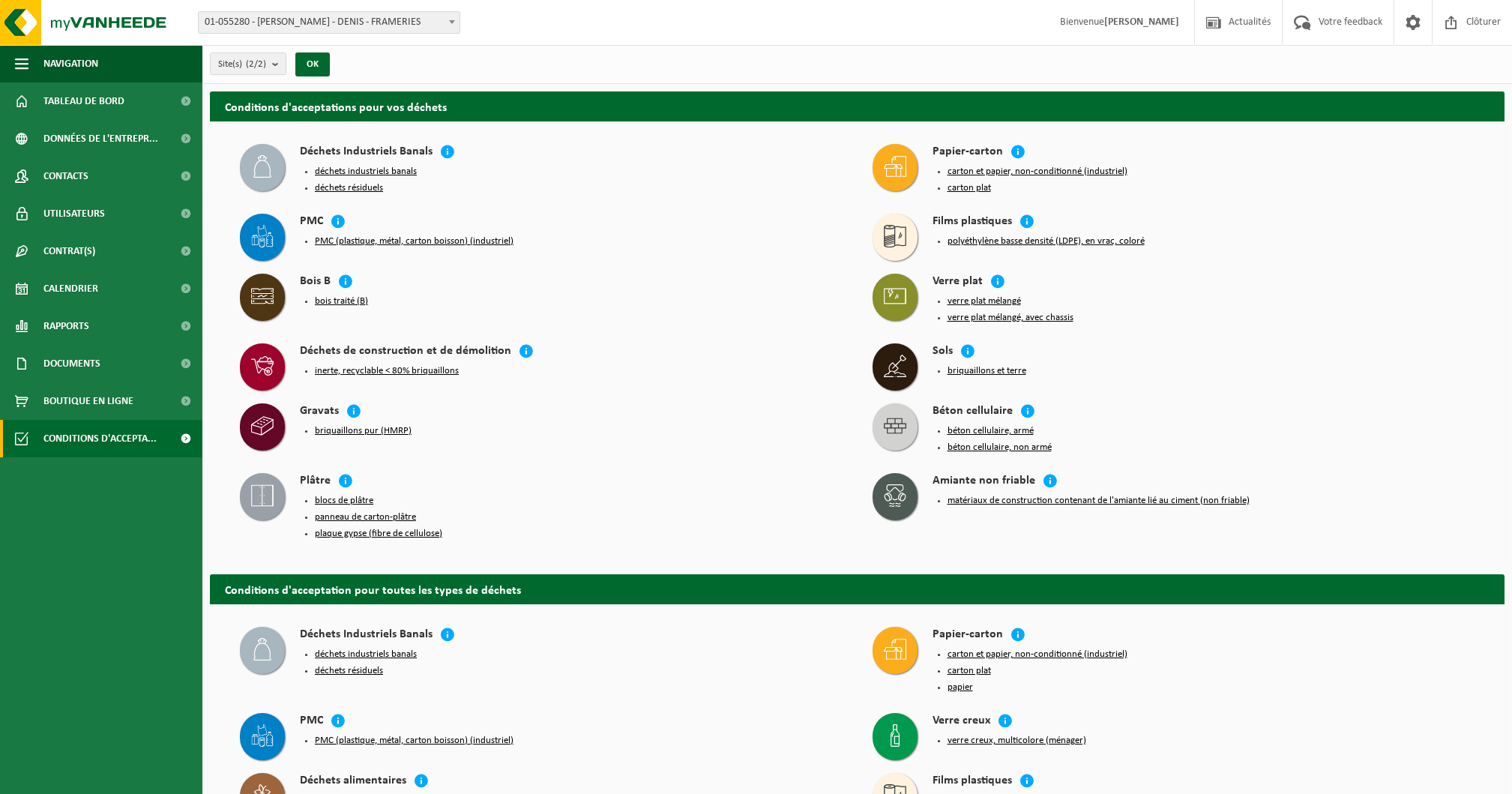
click at [352, 185] on button "déchets résiduels" at bounding box center [348, 188] width 68 height 12
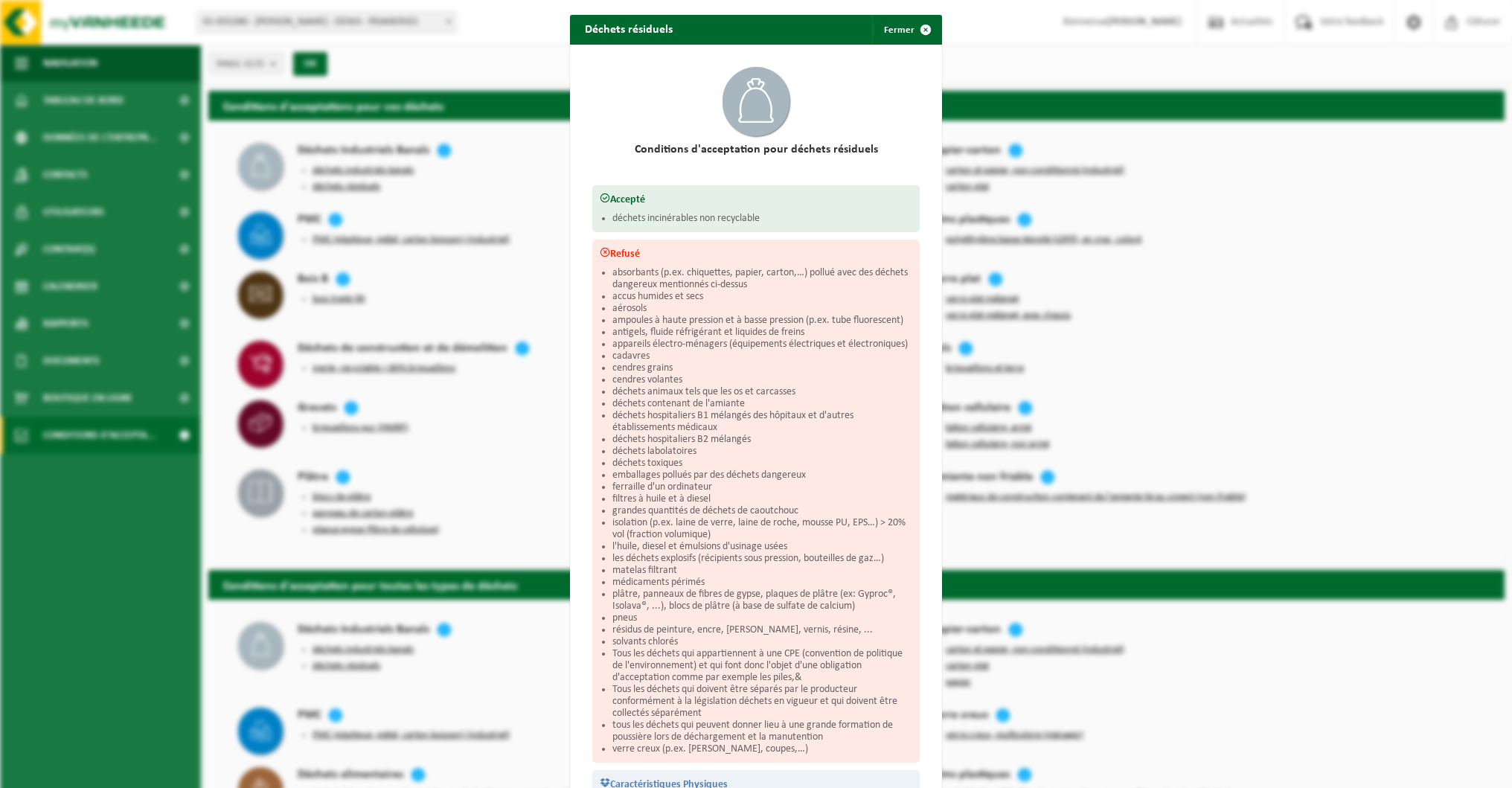
click at [515, 198] on div "Déchets résiduels Fermer Conditions d'acceptation pour déchets résiduels Accept…" at bounding box center [756, 394] width 1512 height 788
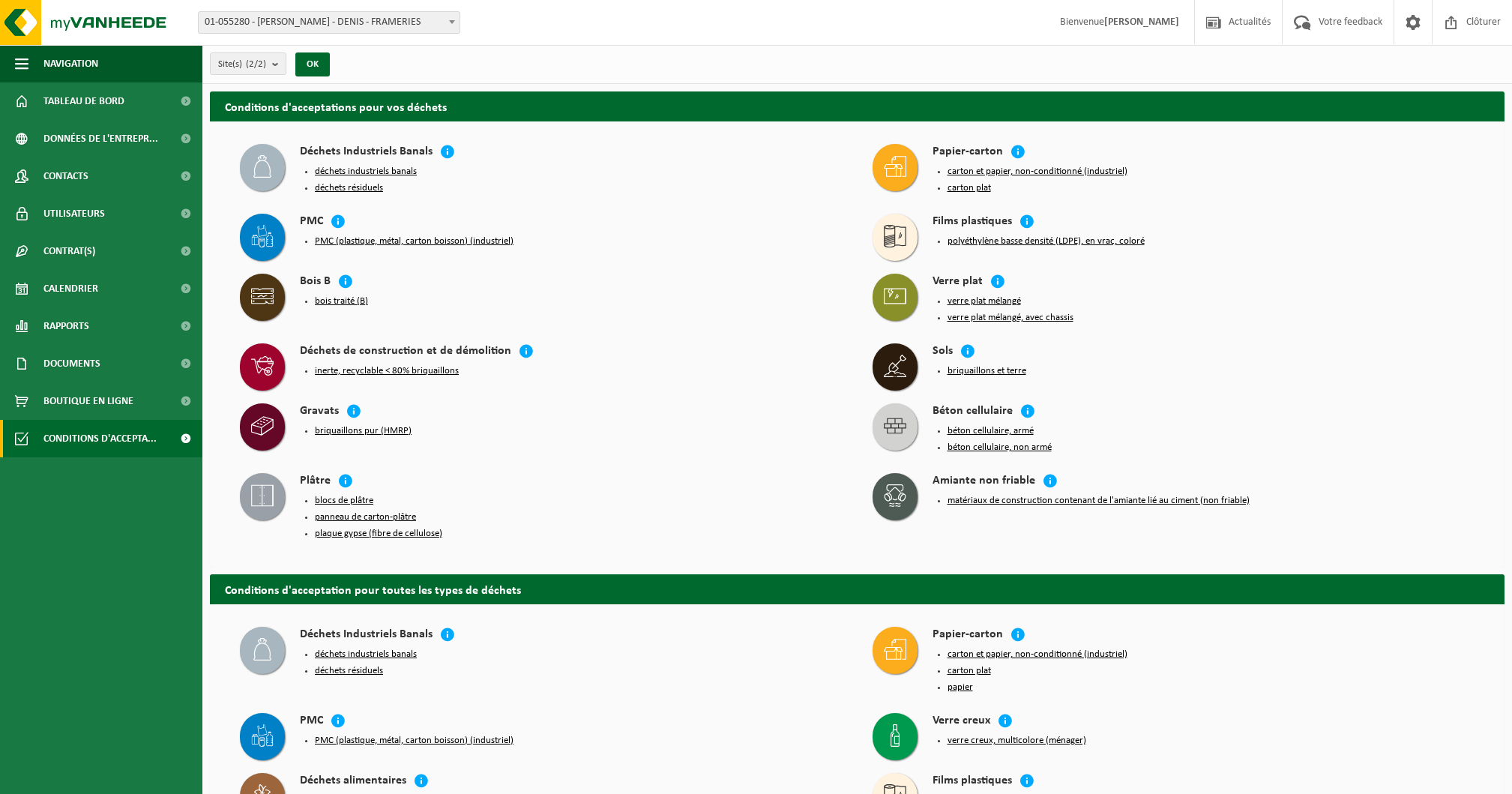
click at [416, 366] on button "inerte, recyclable < 80% briquaillons" at bounding box center [386, 371] width 144 height 12
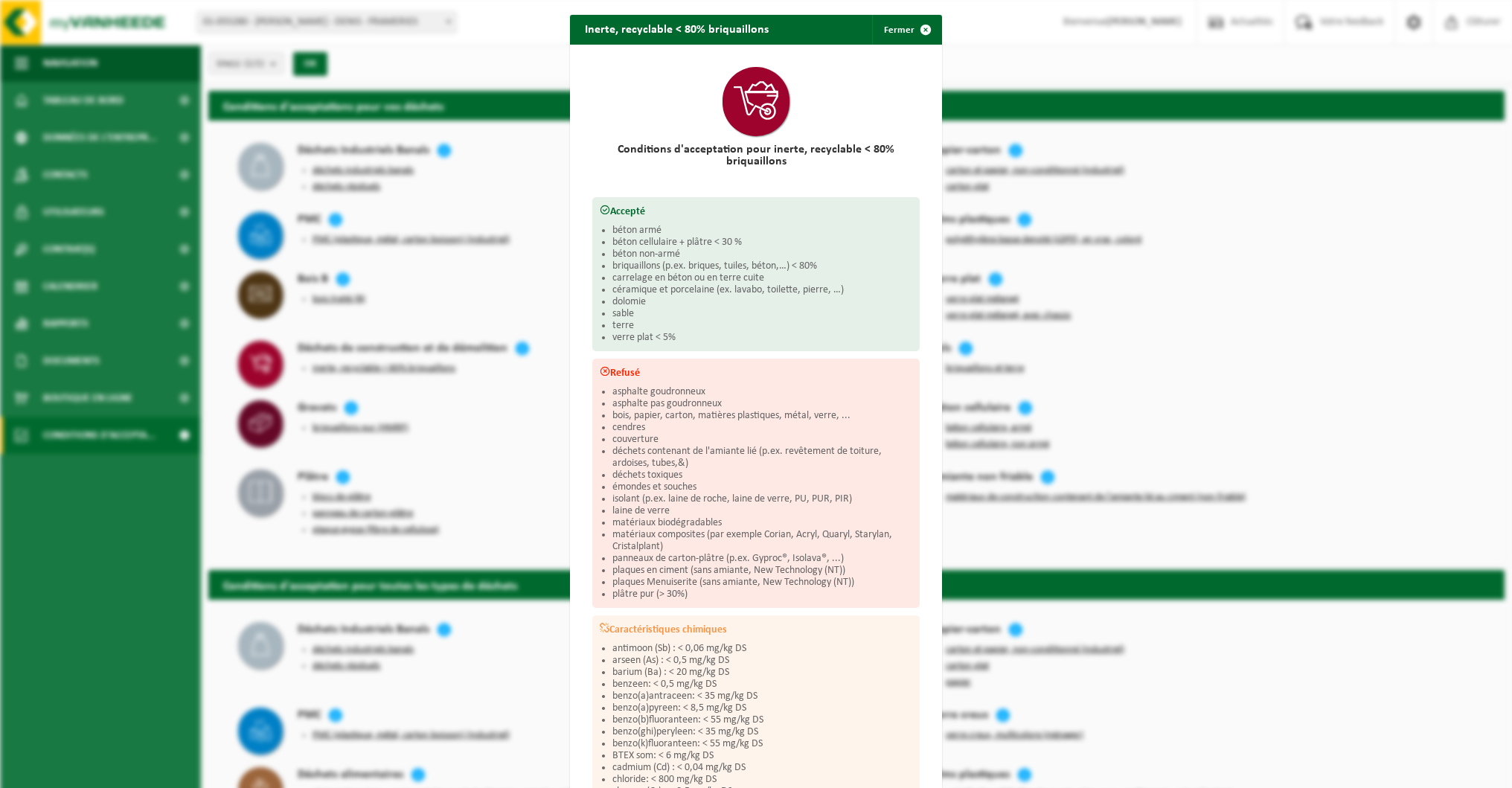
click at [523, 379] on div "Inerte, recyclable < 80% briquaillons Fermer Conditions d'acceptation pour iner…" at bounding box center [756, 394] width 1512 height 788
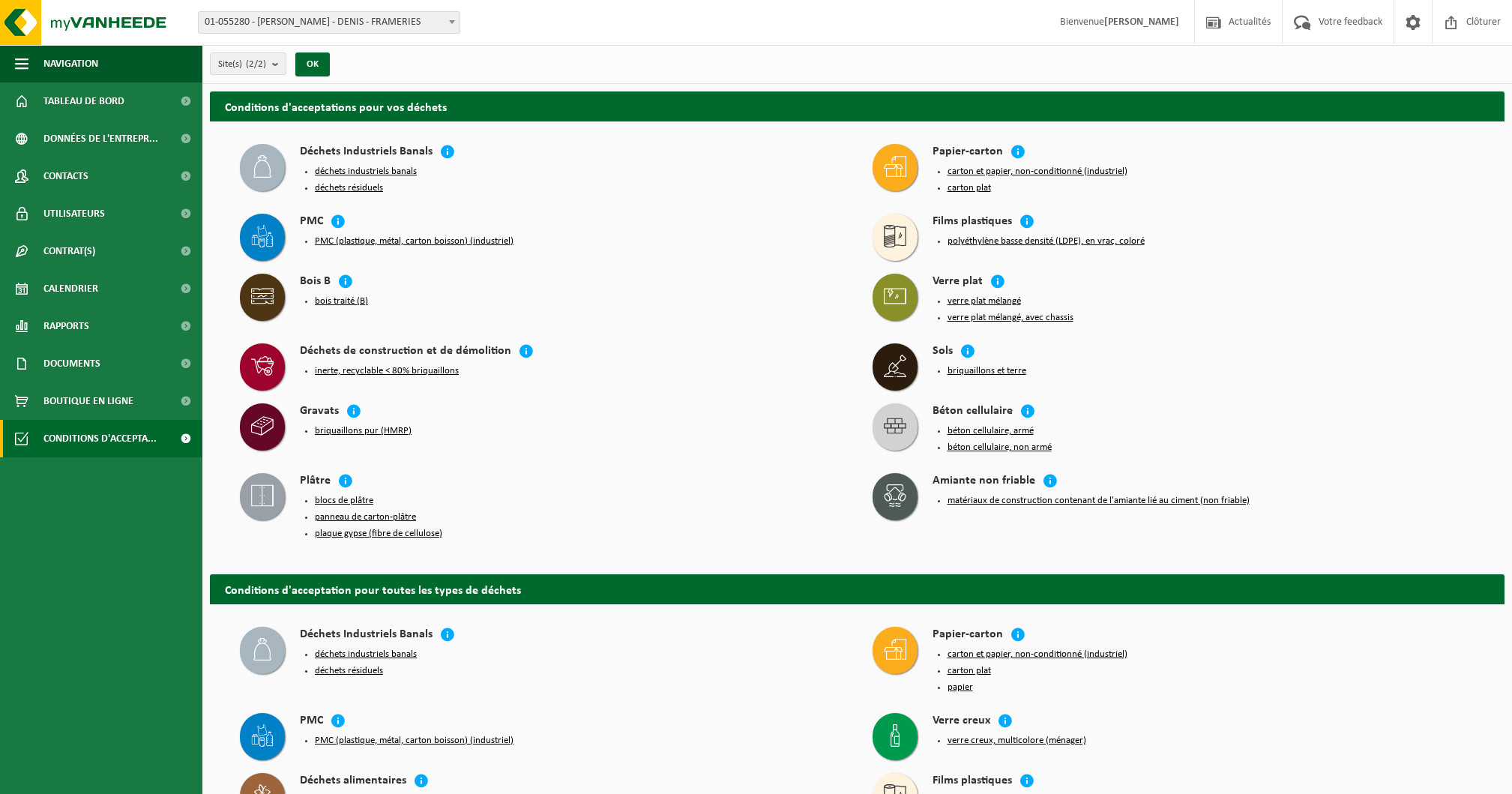
scroll to position [0, 0]
click at [369, 511] on button "panneau de carton-plâtre" at bounding box center [365, 517] width 101 height 12
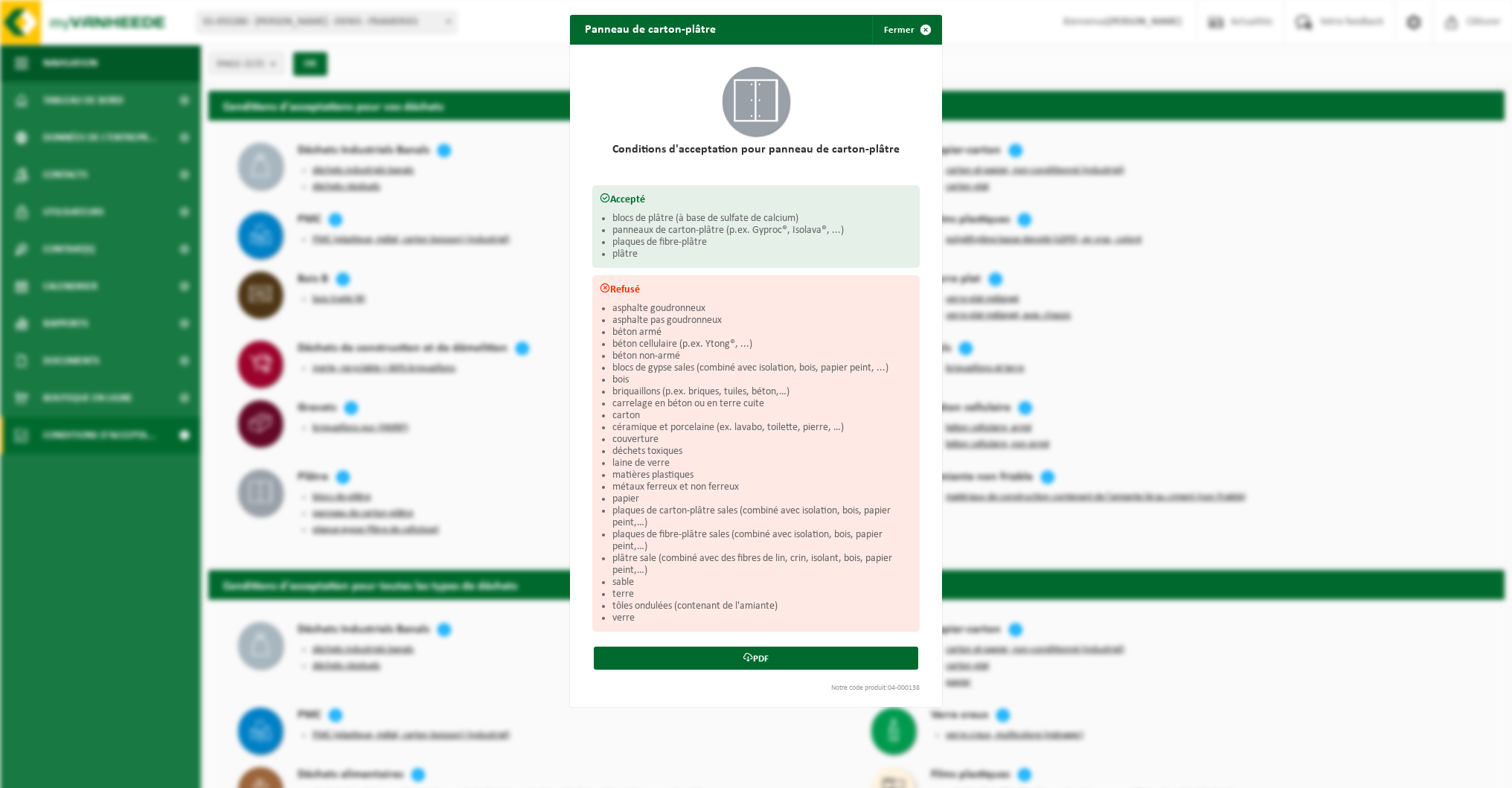
click at [513, 467] on div "Panneau de carton-plâtre Fermer Conditions d'acceptation pour panneau de carton…" at bounding box center [756, 394] width 1512 height 788
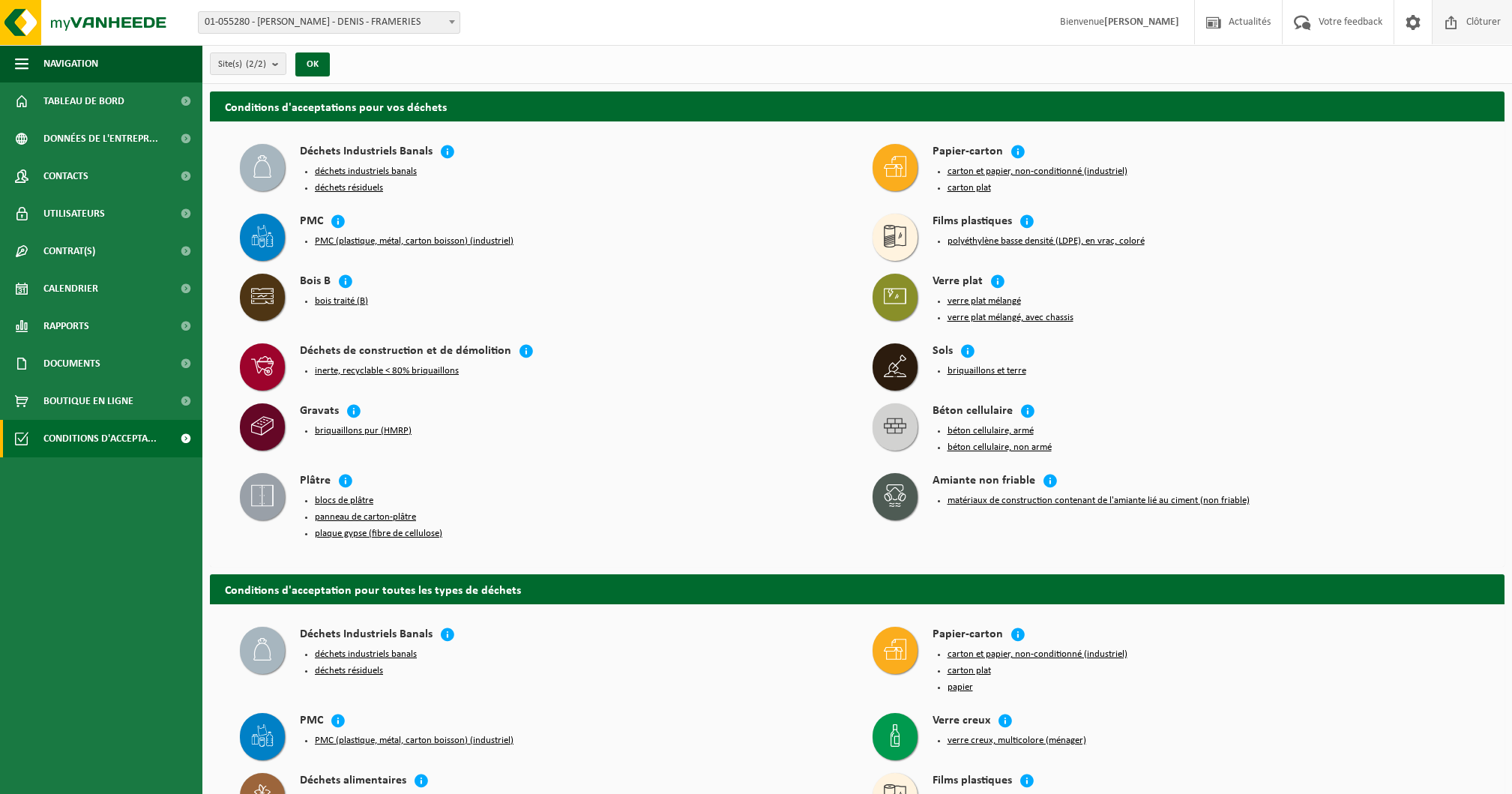
click at [1480, 19] on span "Clôturer" at bounding box center [1483, 22] width 42 height 44
